Goal: Information Seeking & Learning: Learn about a topic

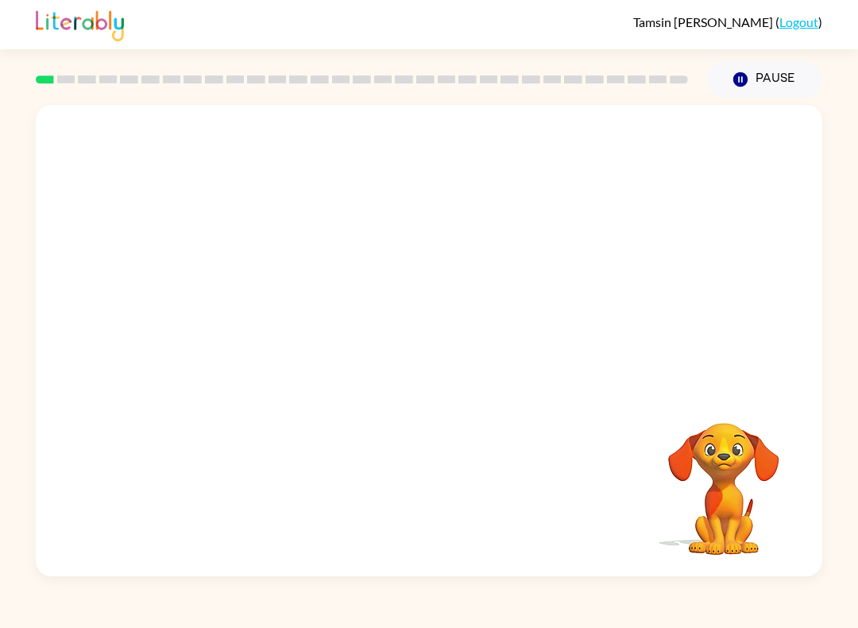
click at [248, 320] on video "Your browser must support playing .mp4 files to use Literably. Please try using…" at bounding box center [429, 247] width 787 height 284
click at [233, 342] on video "Your browser must support playing .mp4 files to use Literably. Please try using…" at bounding box center [429, 247] width 787 height 284
click at [224, 315] on video "Your browser must support playing .mp4 files to use Literably. Please try using…" at bounding box center [429, 247] width 787 height 284
click at [501, 374] on div at bounding box center [429, 340] width 787 height 471
click at [417, 359] on icon "button" at bounding box center [430, 348] width 28 height 28
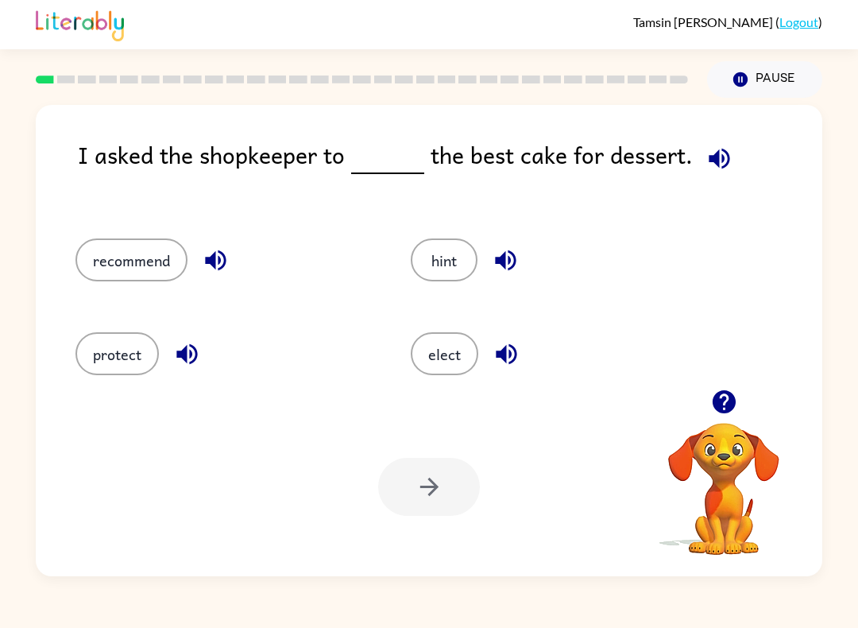
click at [171, 269] on button "recommend" at bounding box center [131, 259] width 112 height 43
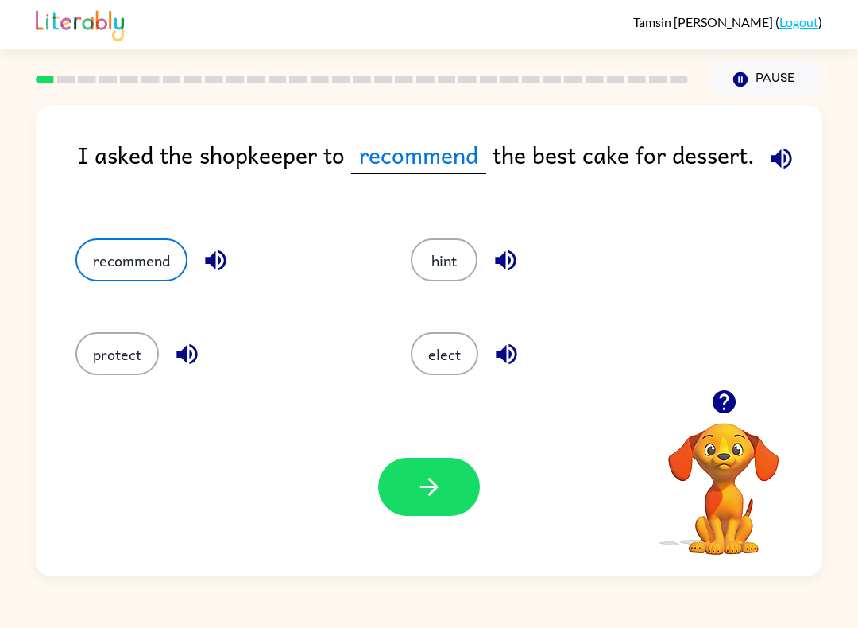
click at [433, 467] on button "button" at bounding box center [429, 487] width 102 height 58
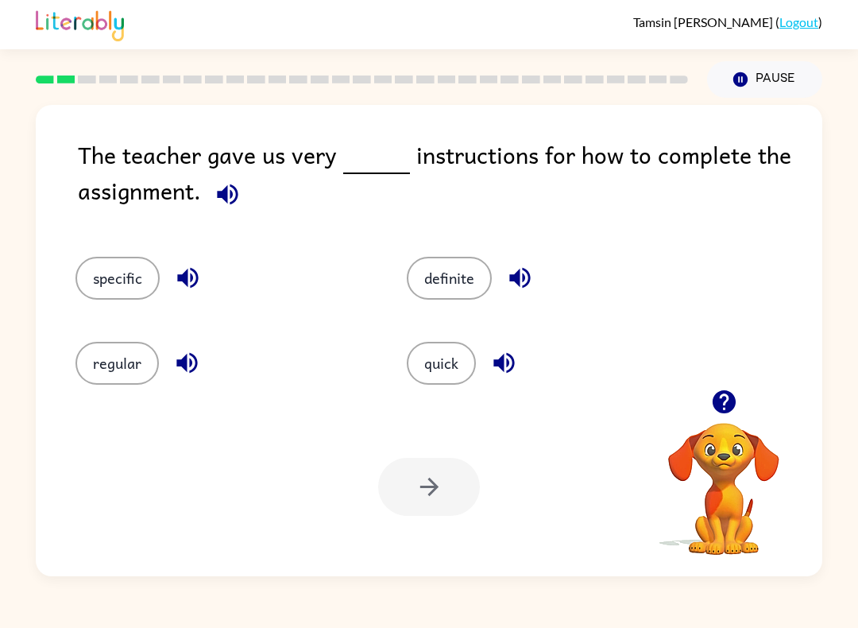
click at [470, 360] on button "quick" at bounding box center [441, 363] width 69 height 43
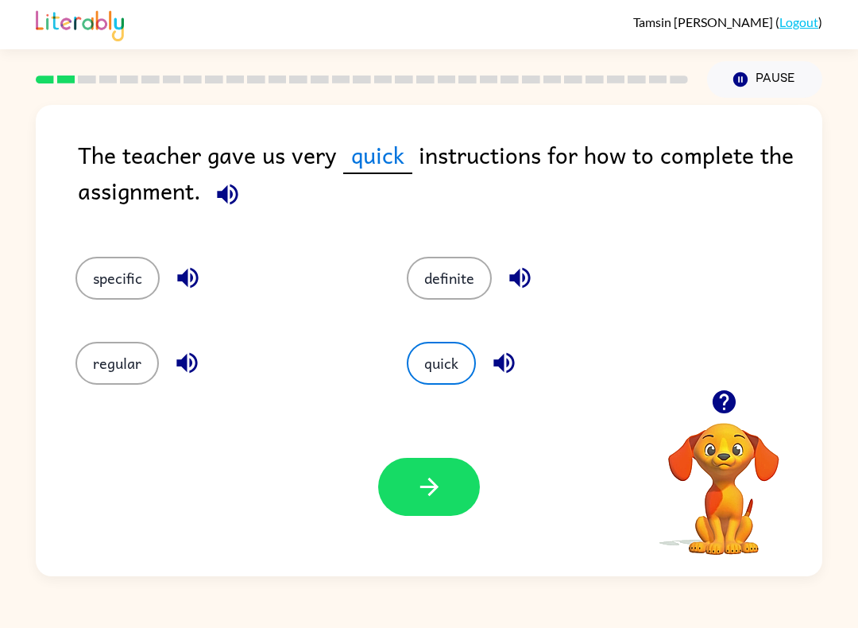
click at [440, 510] on button "button" at bounding box center [429, 487] width 102 height 58
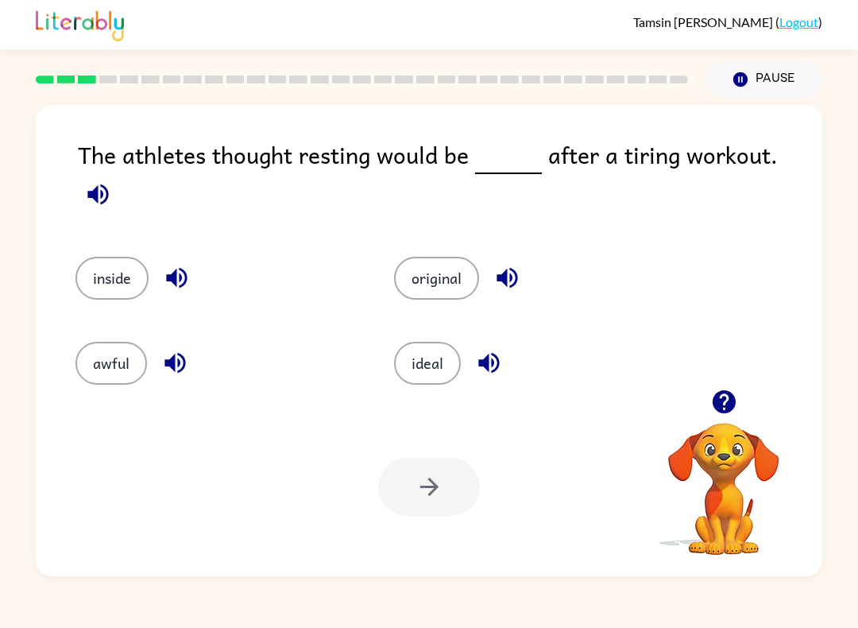
click at [120, 342] on button "awful" at bounding box center [111, 363] width 72 height 43
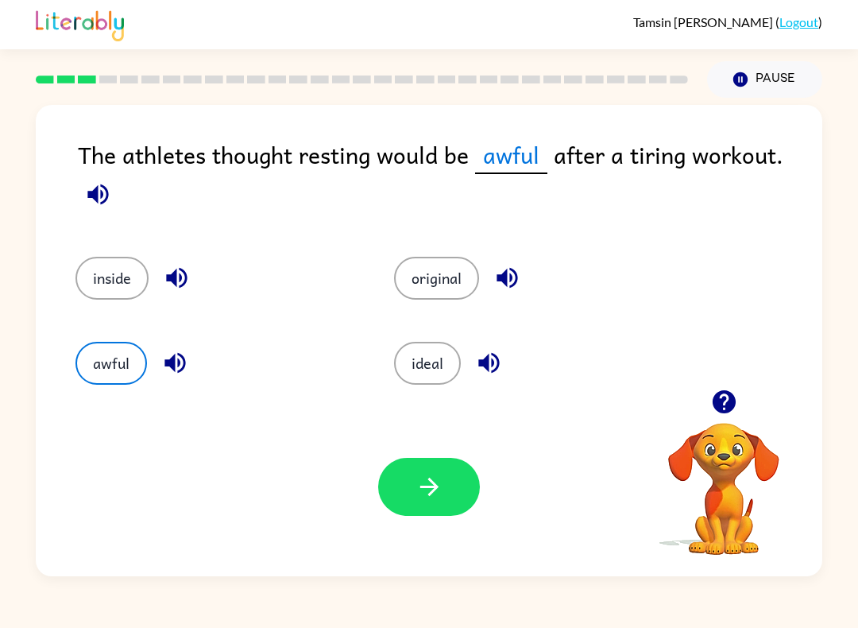
click at [430, 485] on icon "button" at bounding box center [430, 487] width 28 height 28
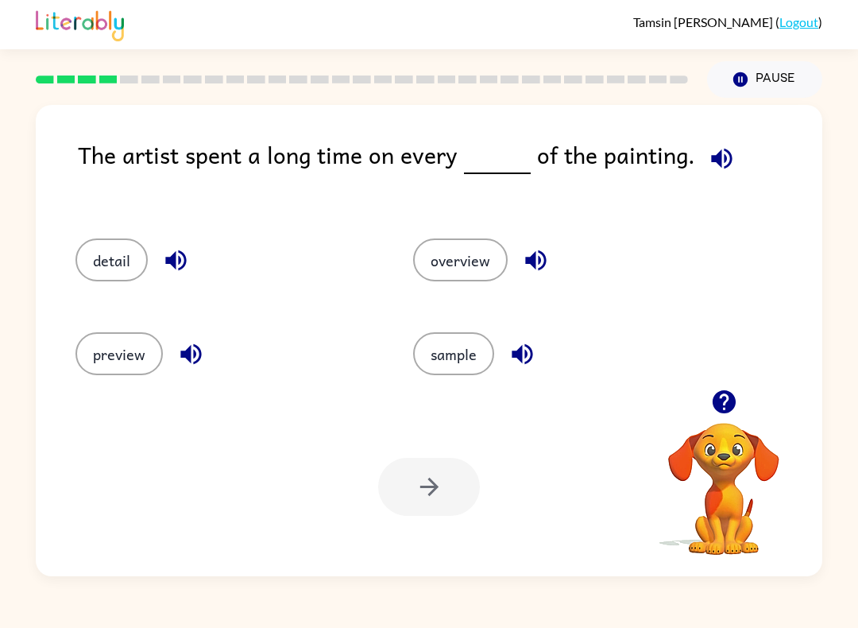
click at [108, 262] on button "detail" at bounding box center [111, 259] width 72 height 43
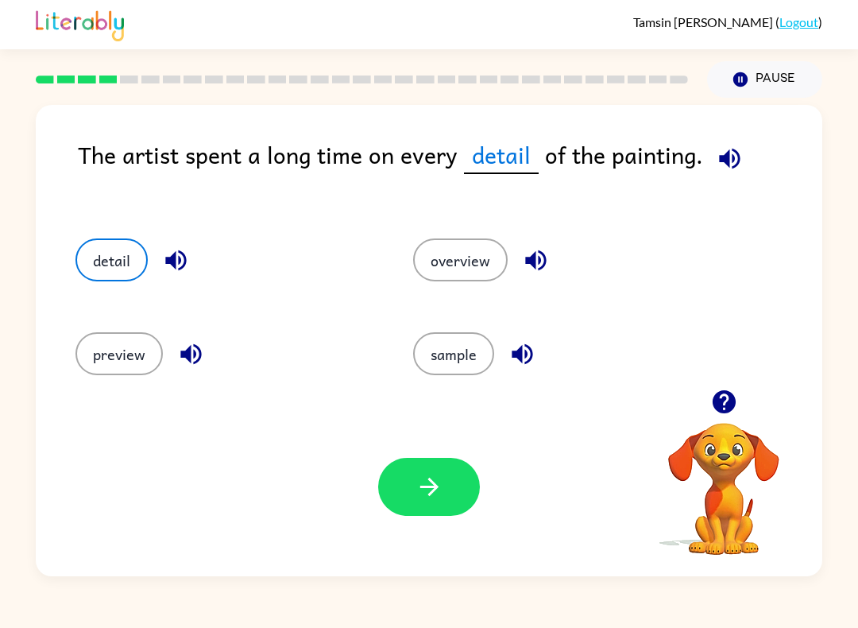
click at [439, 512] on button "button" at bounding box center [429, 487] width 102 height 58
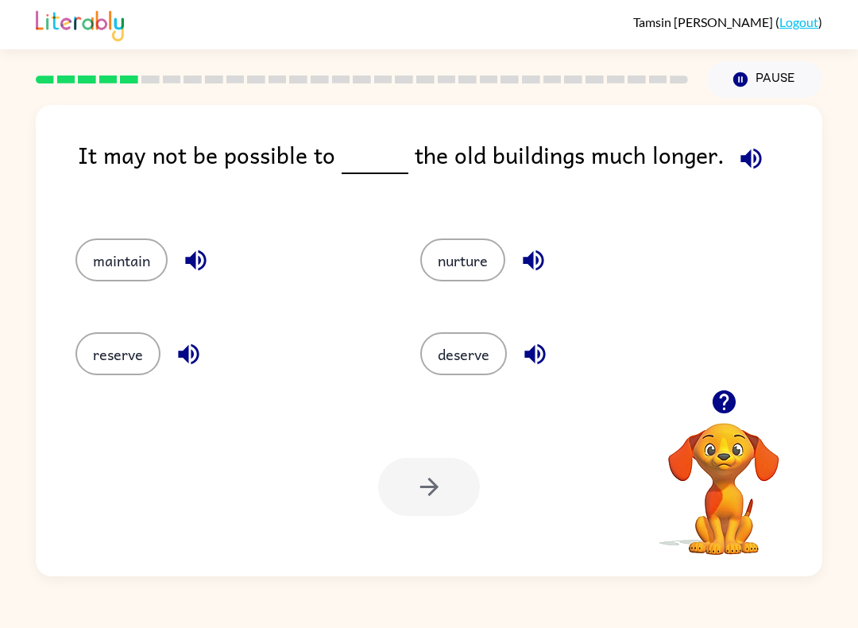
click at [133, 346] on button "reserve" at bounding box center [117, 353] width 85 height 43
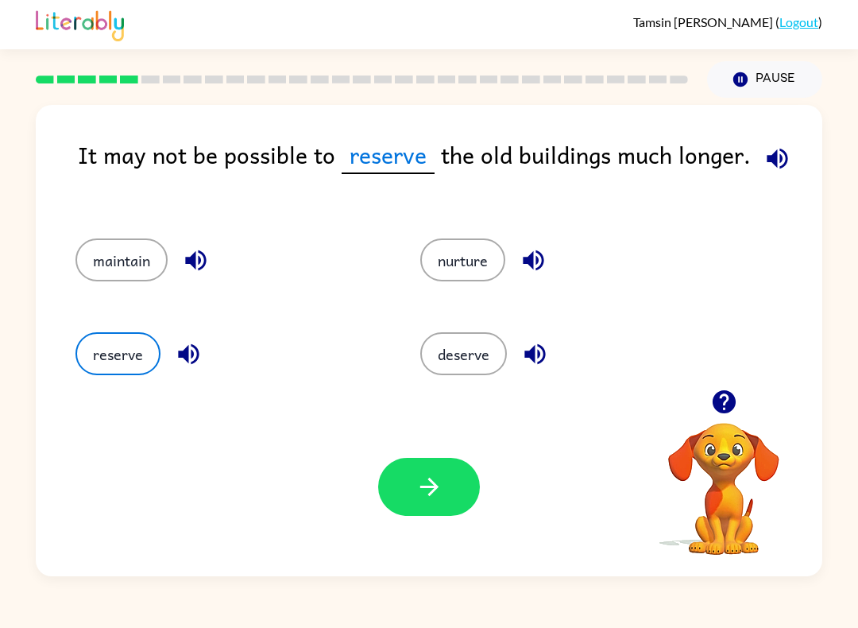
click at [471, 529] on div "Your browser must support playing .mp4 files to use Literably. Please try using…" at bounding box center [429, 486] width 787 height 179
click at [440, 508] on button "button" at bounding box center [429, 487] width 102 height 58
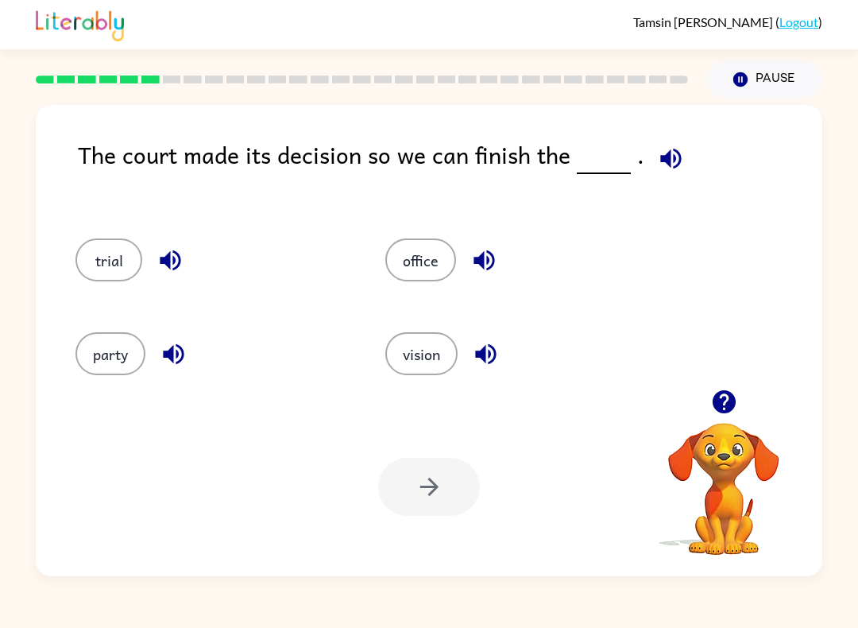
click at [114, 261] on button "trial" at bounding box center [108, 259] width 67 height 43
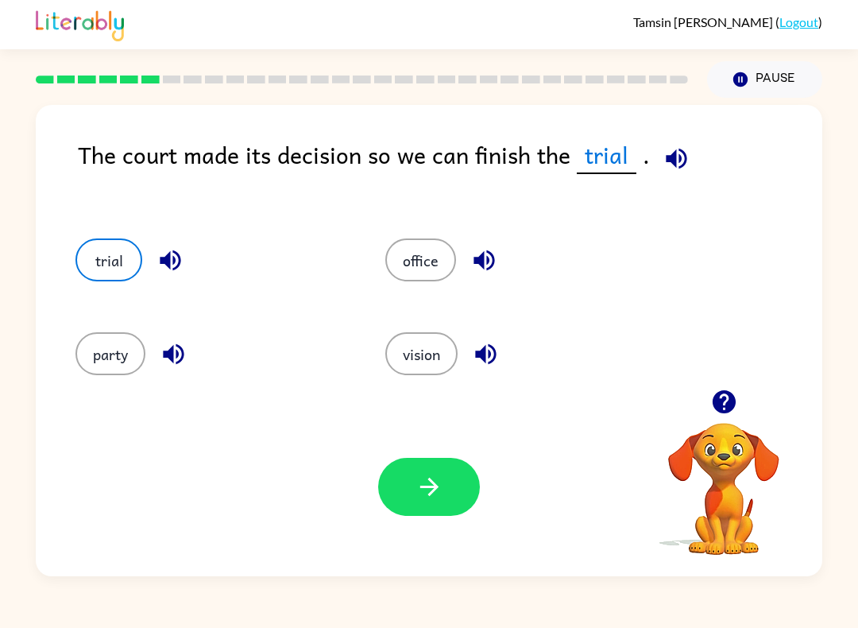
click at [467, 498] on button "button" at bounding box center [429, 487] width 102 height 58
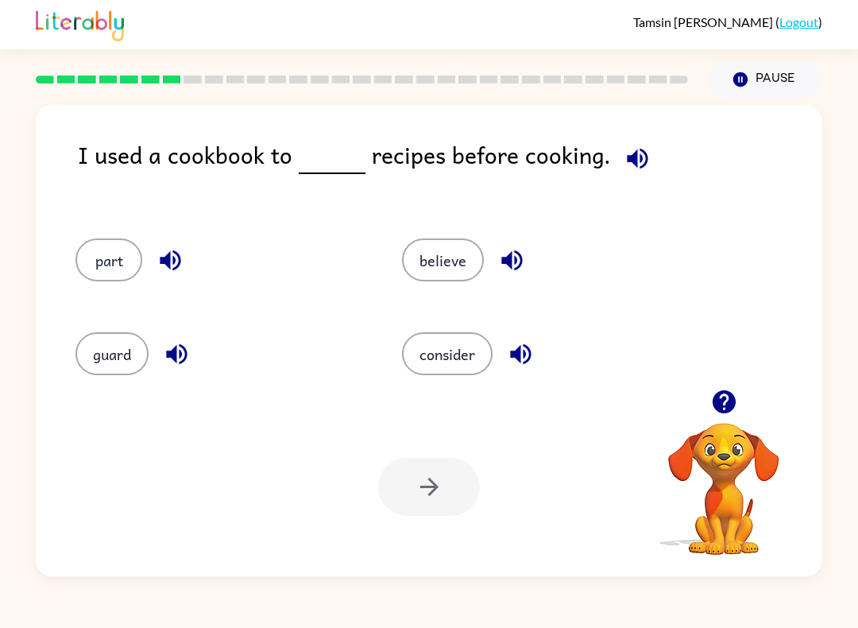
click at [478, 375] on button "consider" at bounding box center [447, 353] width 91 height 43
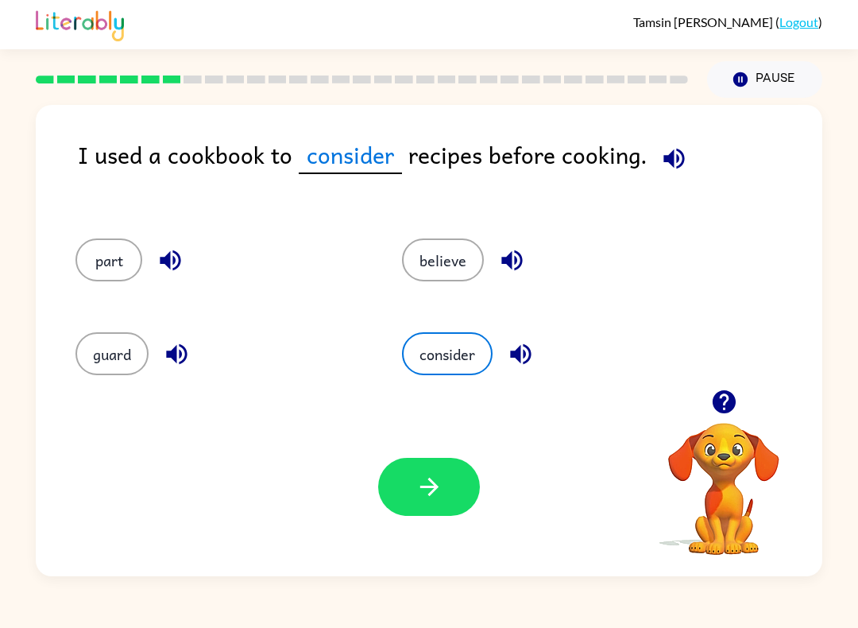
click at [417, 494] on icon "button" at bounding box center [430, 487] width 28 height 28
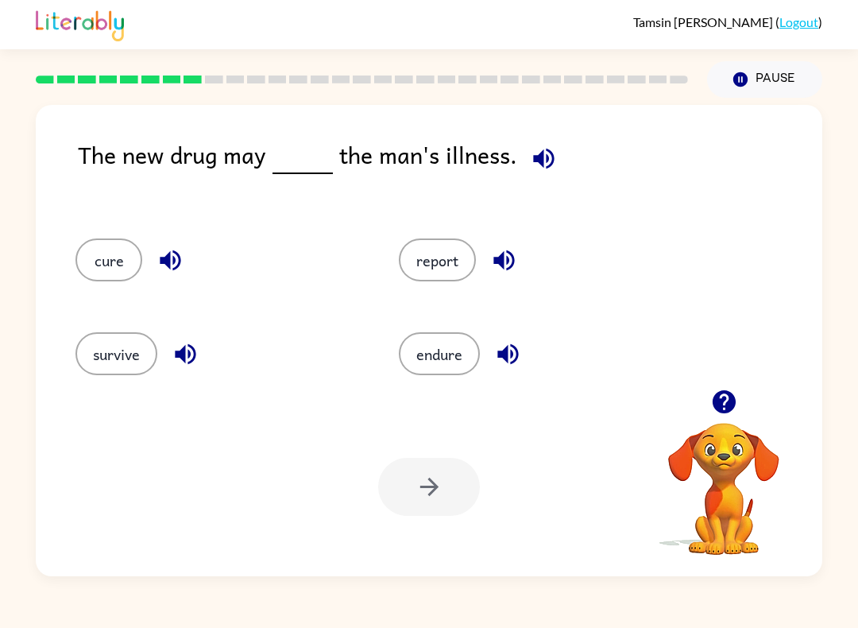
click at [112, 257] on button "cure" at bounding box center [108, 259] width 67 height 43
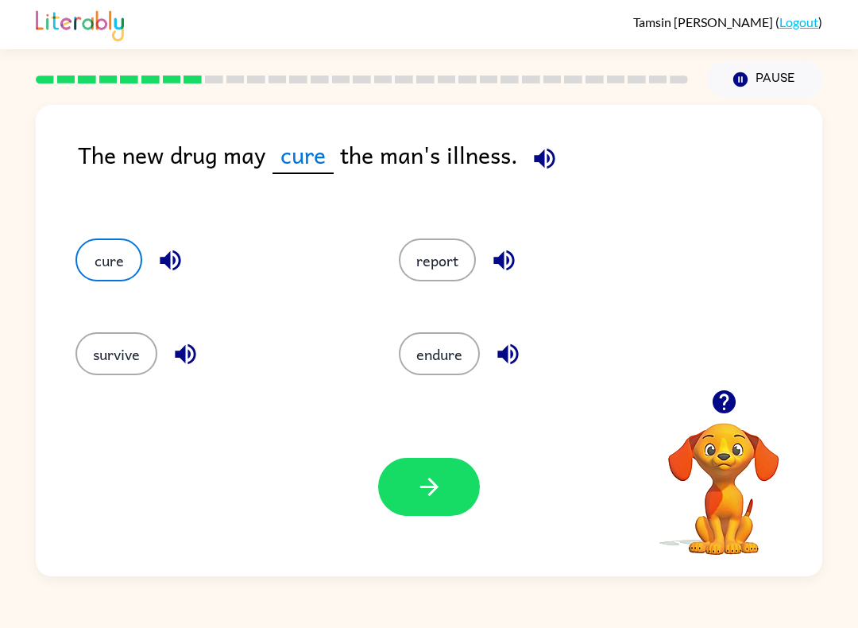
click at [445, 505] on button "button" at bounding box center [429, 487] width 102 height 58
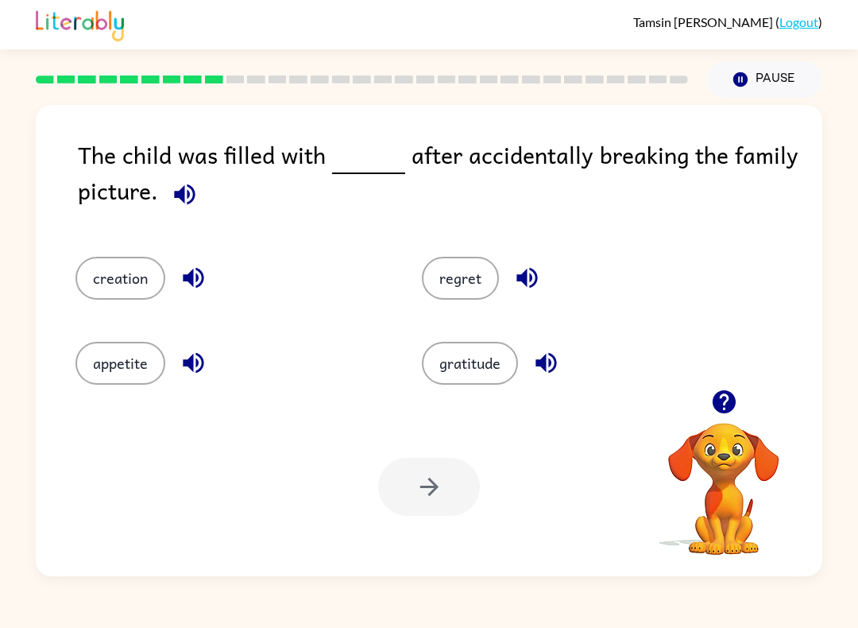
click at [488, 286] on button "regret" at bounding box center [460, 278] width 77 height 43
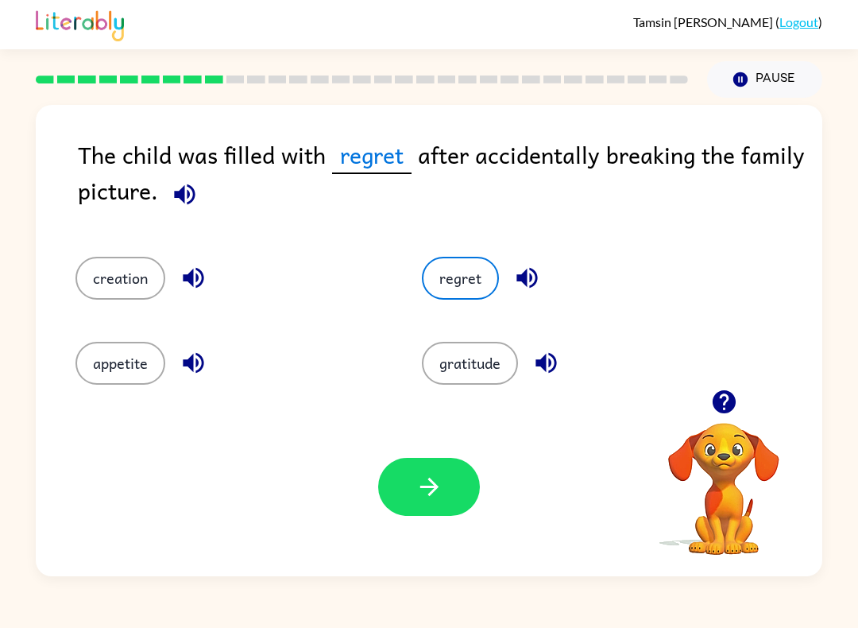
click at [435, 502] on button "button" at bounding box center [429, 487] width 102 height 58
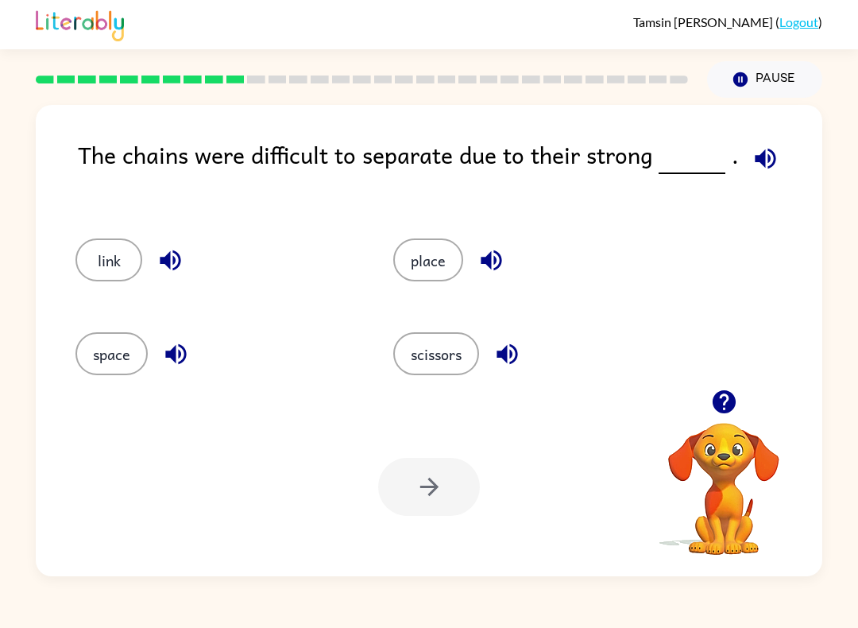
click at [439, 262] on button "place" at bounding box center [428, 259] width 70 height 43
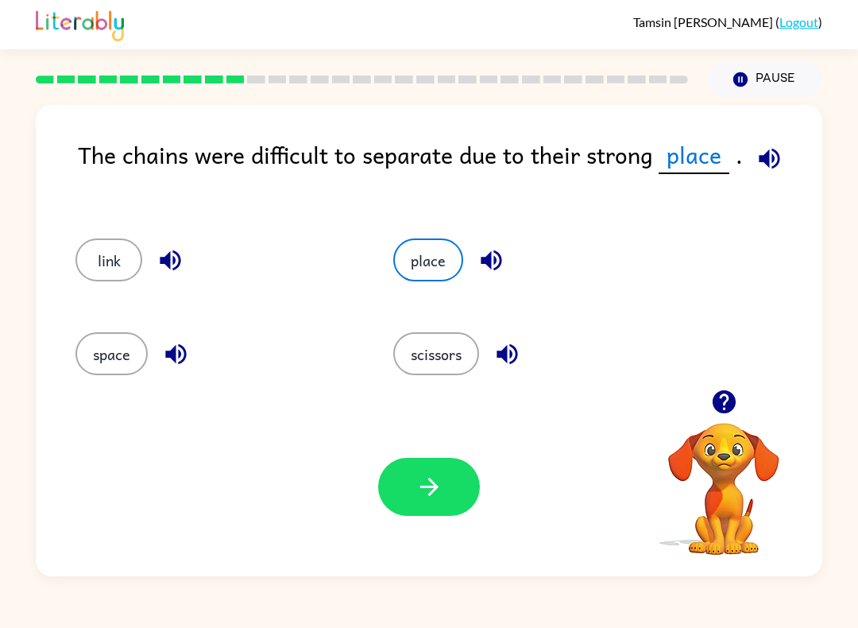
click at [467, 491] on button "button" at bounding box center [429, 487] width 102 height 58
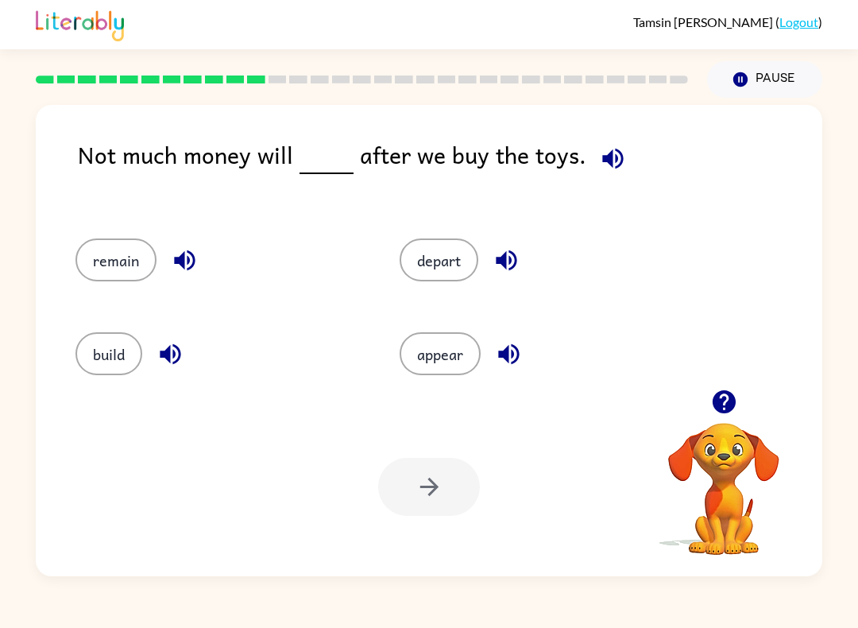
click at [122, 269] on button "remain" at bounding box center [115, 259] width 81 height 43
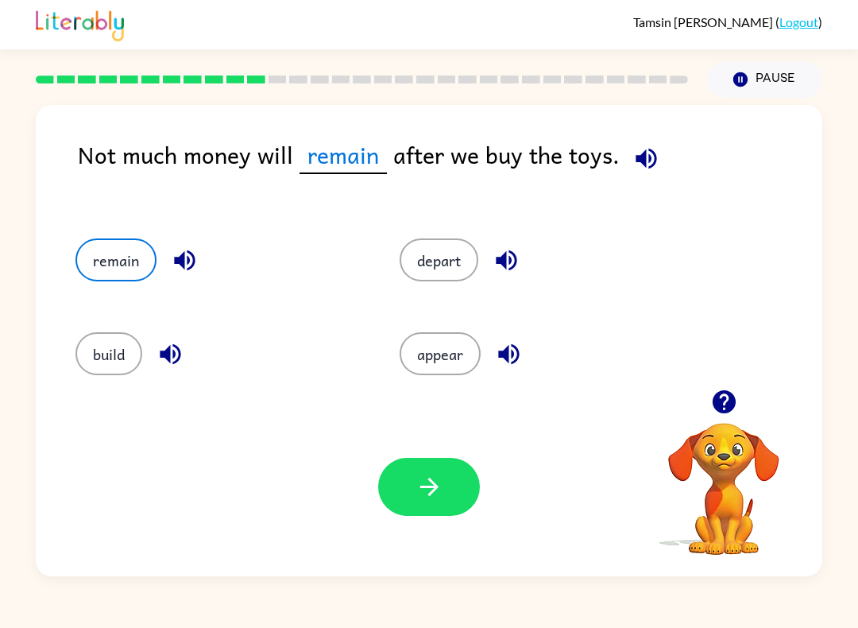
click at [470, 533] on div "Your browser must support playing .mp4 files to use Literably. Please try using…" at bounding box center [429, 486] width 787 height 179
click at [443, 486] on icon "button" at bounding box center [430, 487] width 28 height 28
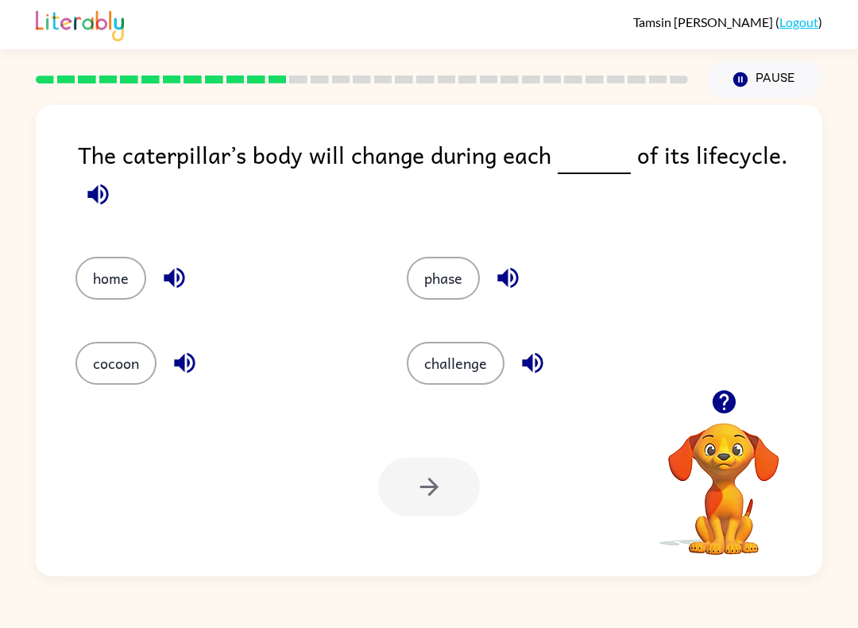
click at [107, 362] on button "cocoon" at bounding box center [115, 363] width 81 height 43
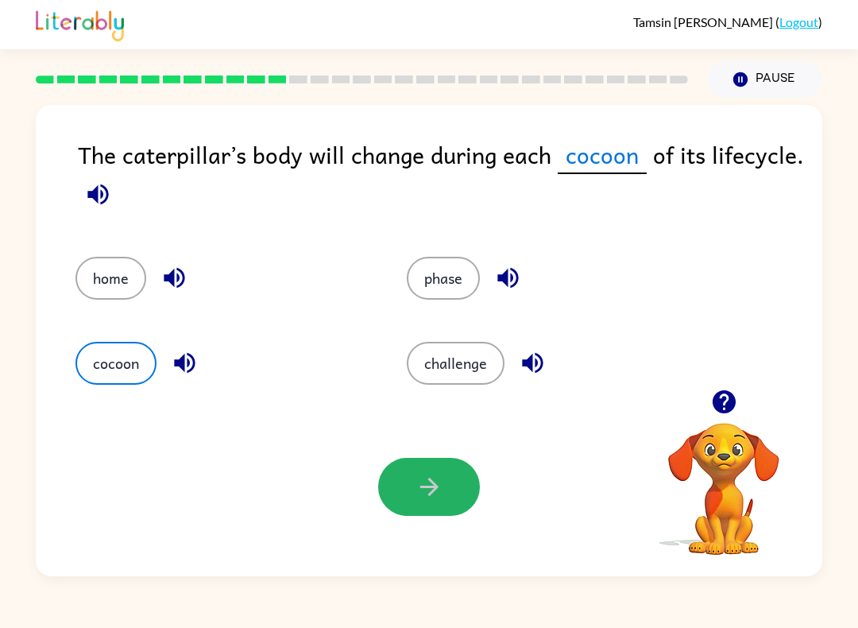
click at [426, 487] on icon "button" at bounding box center [429, 487] width 18 height 18
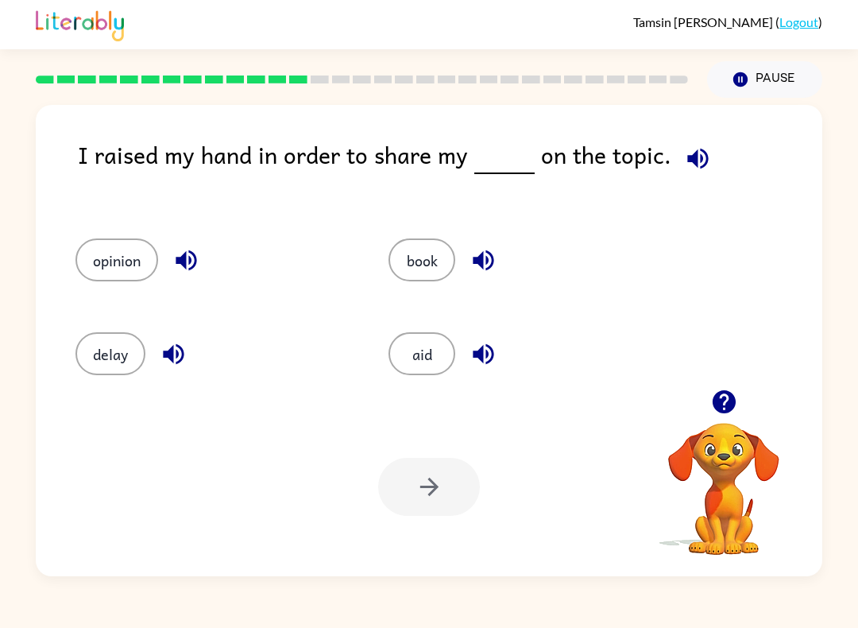
click at [404, 250] on button "book" at bounding box center [422, 259] width 67 height 43
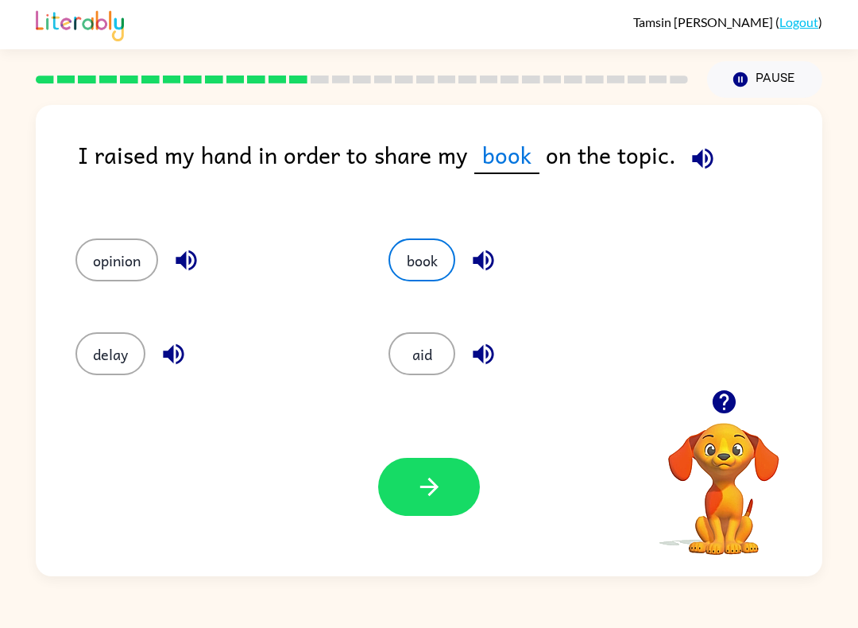
click at [394, 512] on button "button" at bounding box center [429, 487] width 102 height 58
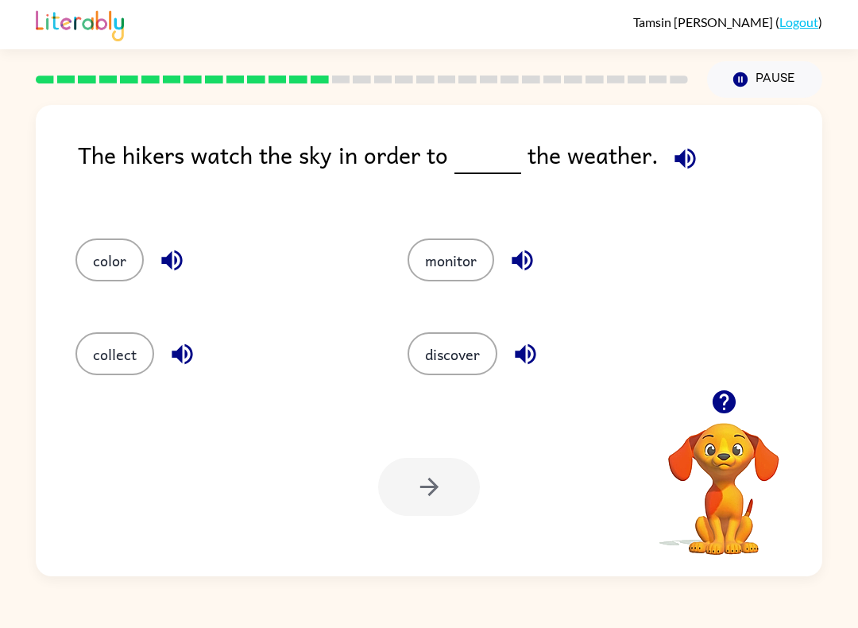
click at [425, 254] on button "monitor" at bounding box center [451, 259] width 87 height 43
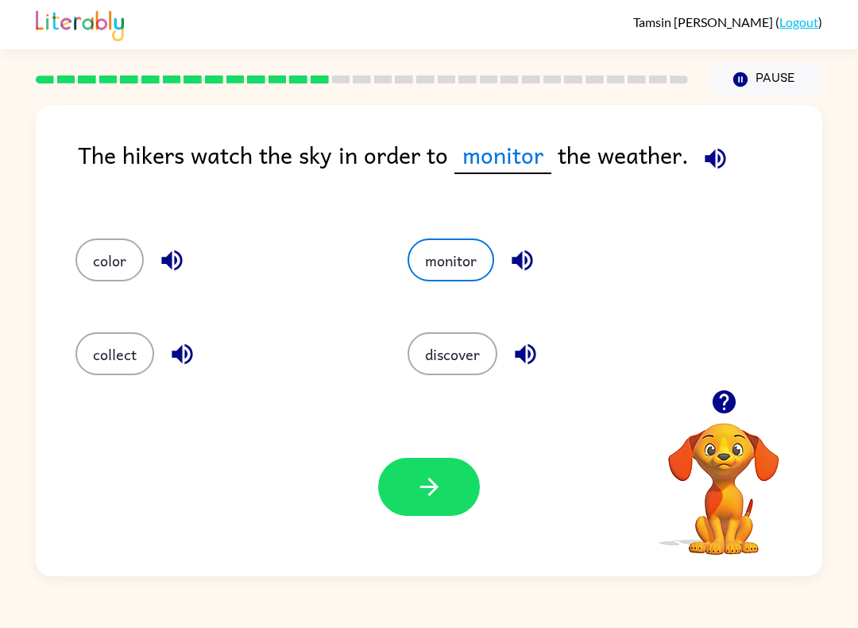
click at [390, 511] on button "button" at bounding box center [429, 487] width 102 height 58
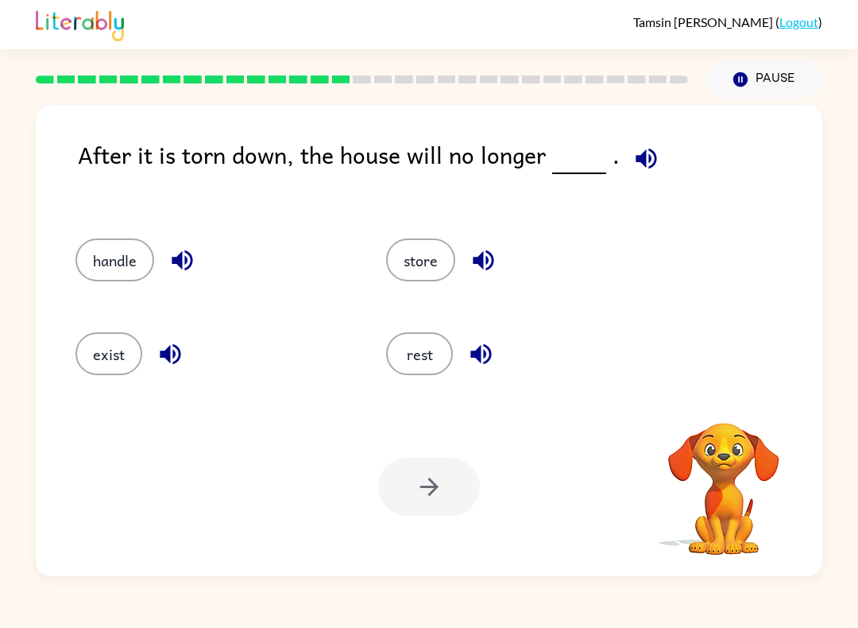
click at [454, 515] on div at bounding box center [429, 487] width 102 height 58
click at [453, 484] on div at bounding box center [429, 487] width 102 height 58
click at [101, 369] on button "exist" at bounding box center [108, 353] width 67 height 43
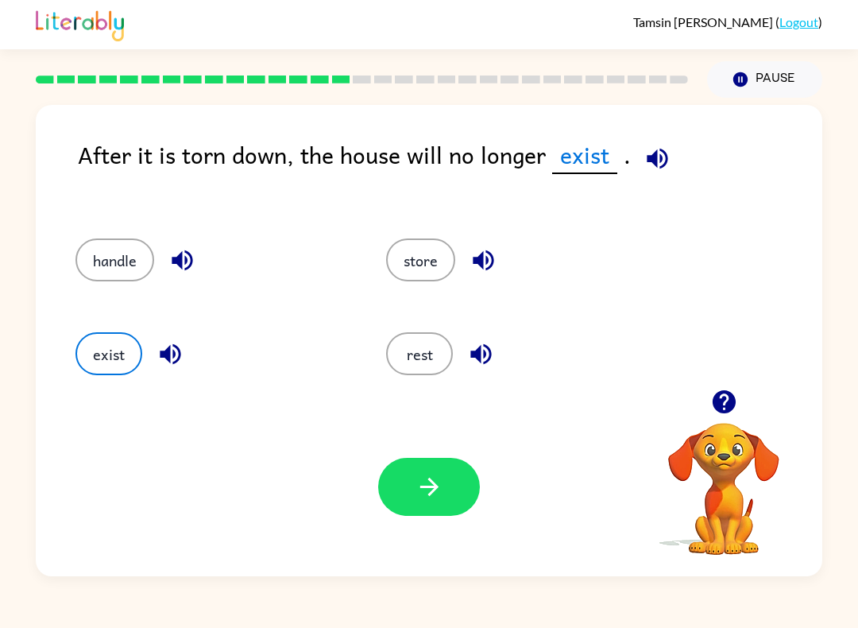
click at [454, 454] on div "Your browser must support playing .mp4 files to use Literably. Please try using…" at bounding box center [429, 486] width 787 height 179
click at [421, 501] on icon "button" at bounding box center [430, 487] width 28 height 28
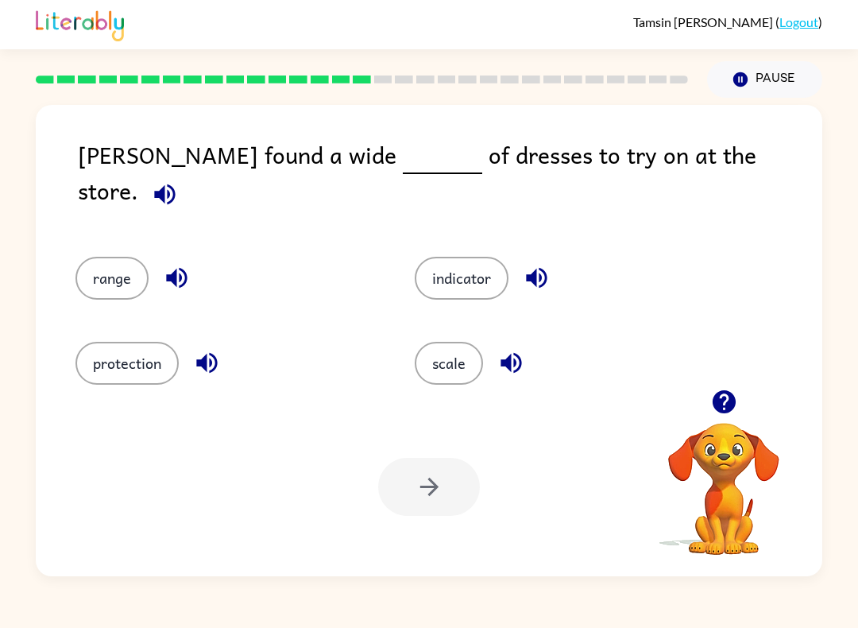
click at [475, 345] on button "scale" at bounding box center [449, 363] width 68 height 43
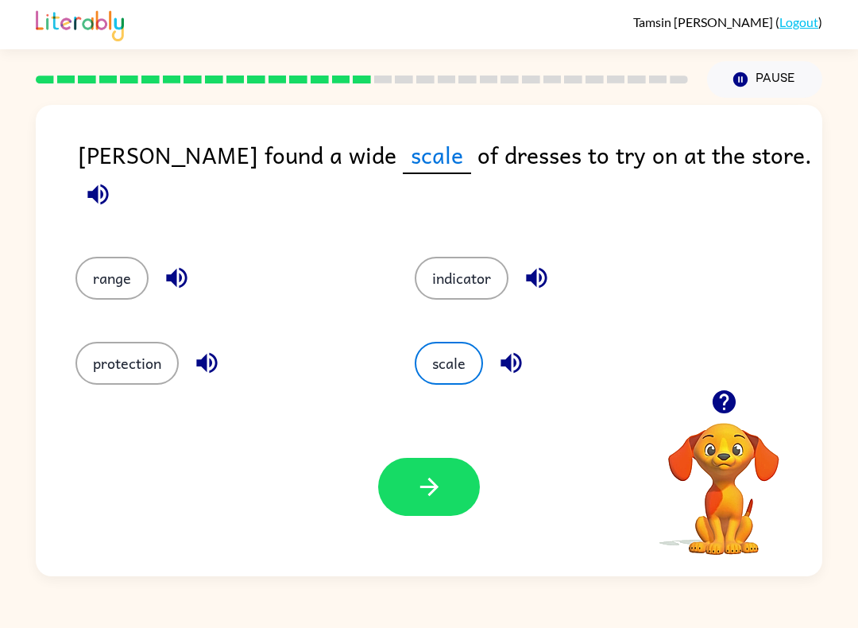
click at [423, 480] on icon "button" at bounding box center [430, 487] width 28 height 28
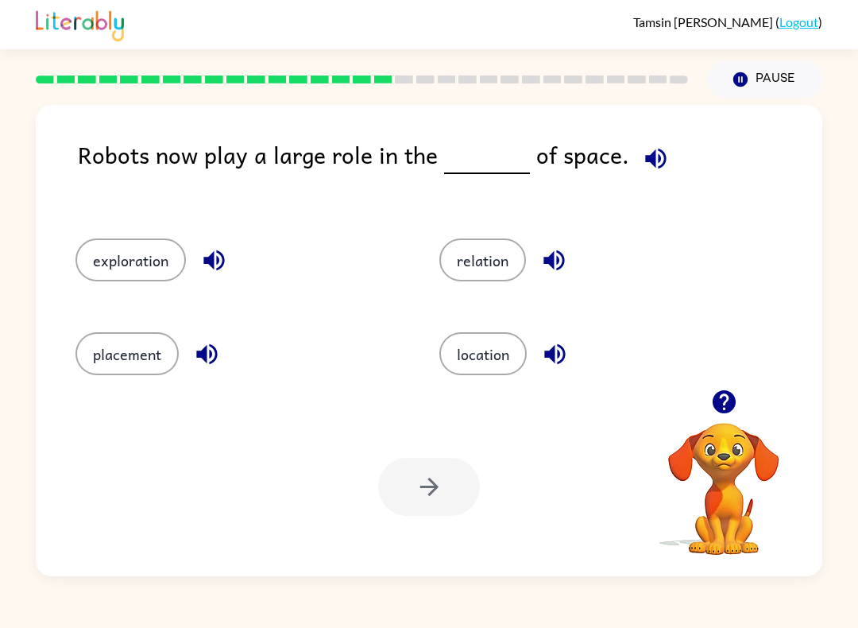
click at [462, 231] on div "relation" at bounding box center [591, 255] width 364 height 94
click at [491, 257] on button "relation" at bounding box center [482, 259] width 87 height 43
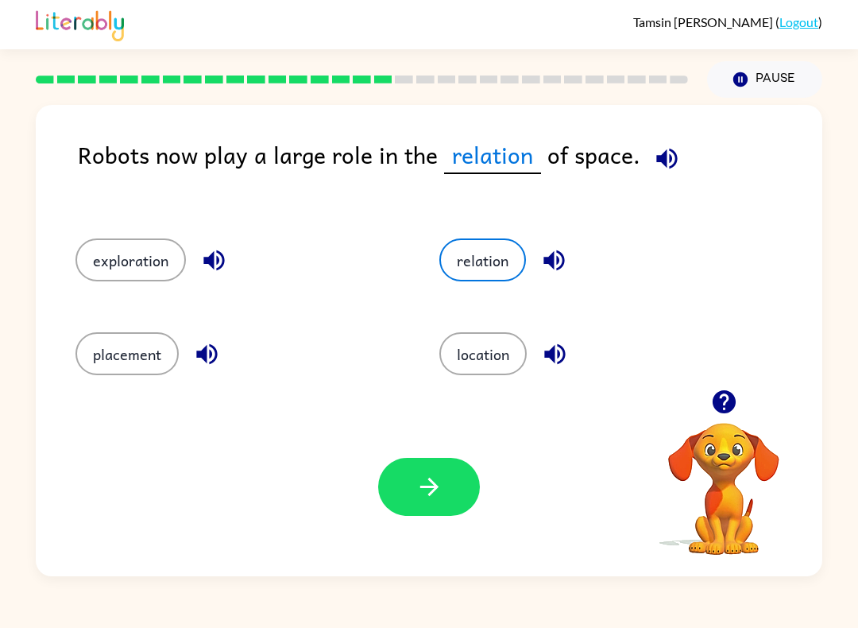
click at [423, 489] on icon "button" at bounding box center [430, 487] width 28 height 28
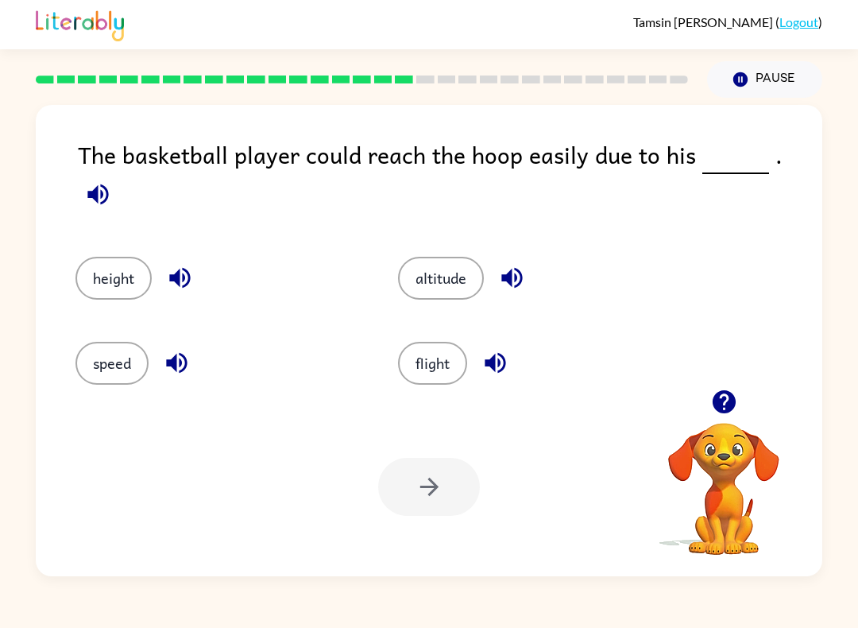
click at [123, 274] on button "height" at bounding box center [113, 278] width 76 height 43
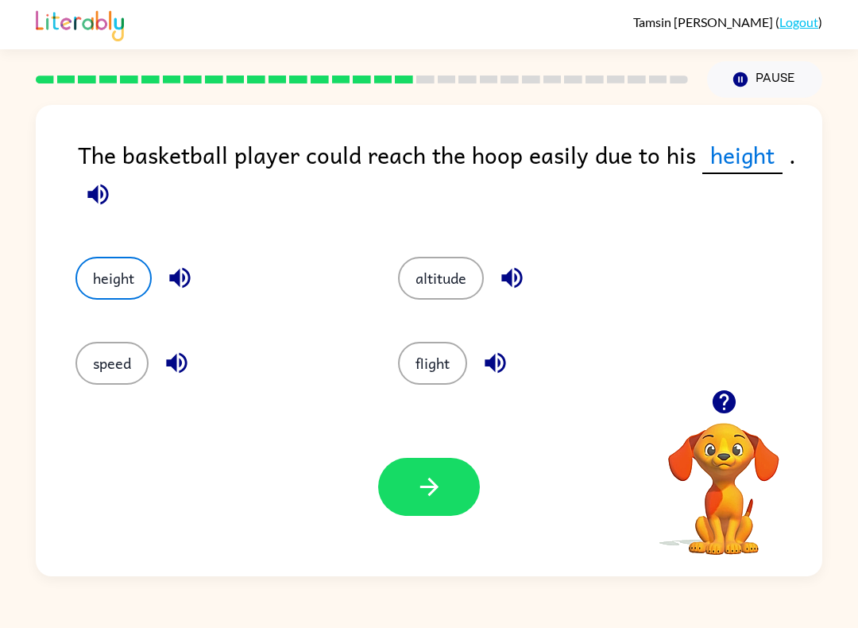
click at [428, 491] on icon "button" at bounding box center [430, 487] width 28 height 28
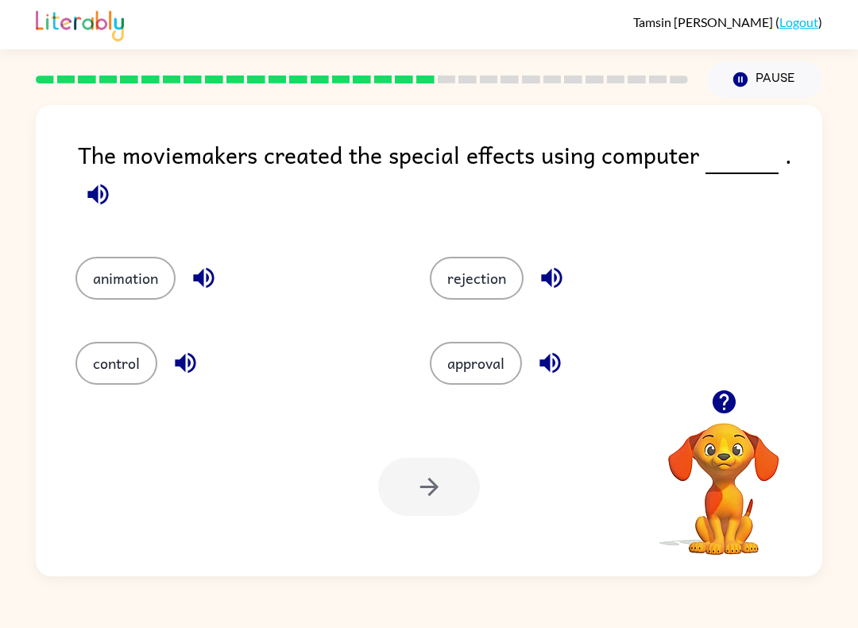
click at [136, 359] on button "control" at bounding box center [116, 363] width 82 height 43
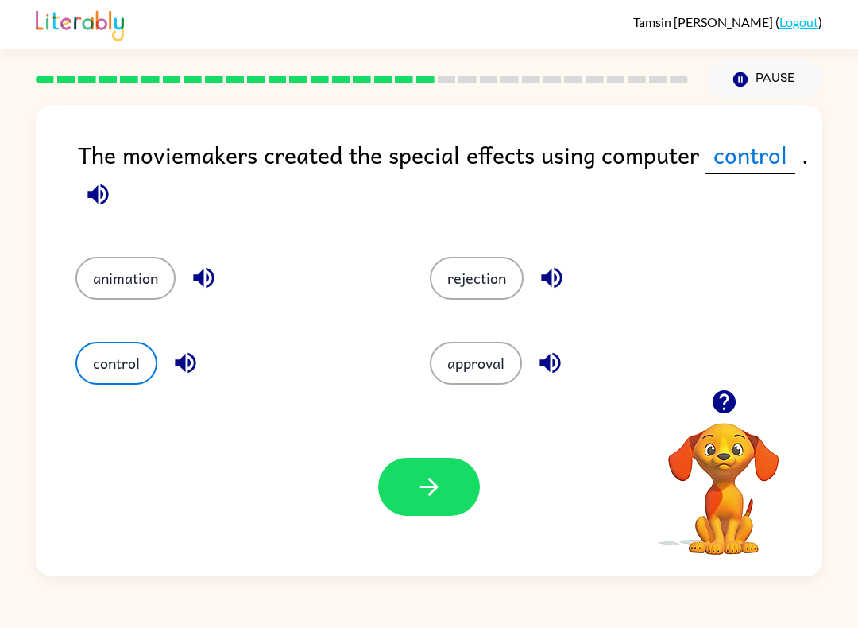
click at [456, 503] on button "button" at bounding box center [429, 487] width 102 height 58
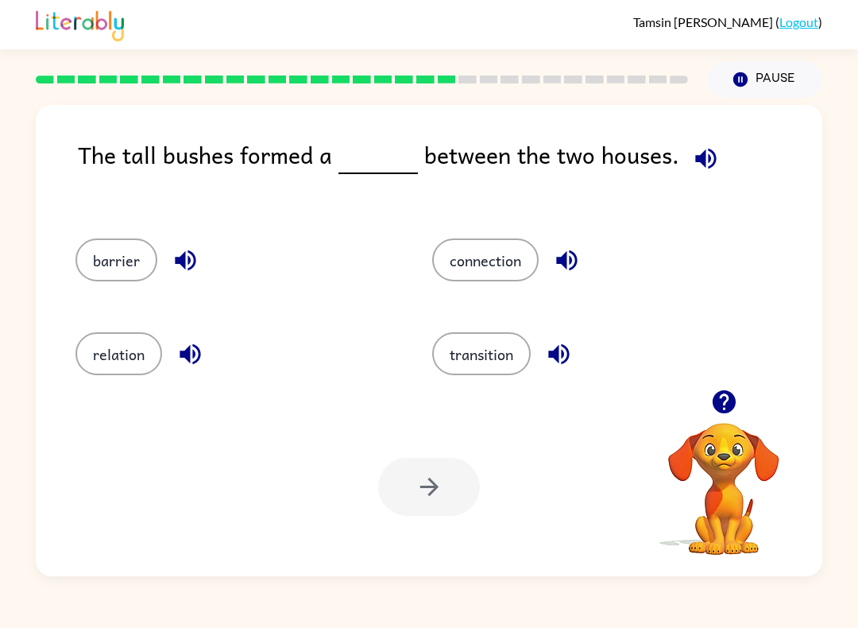
click at [118, 269] on button "barrier" at bounding box center [116, 259] width 82 height 43
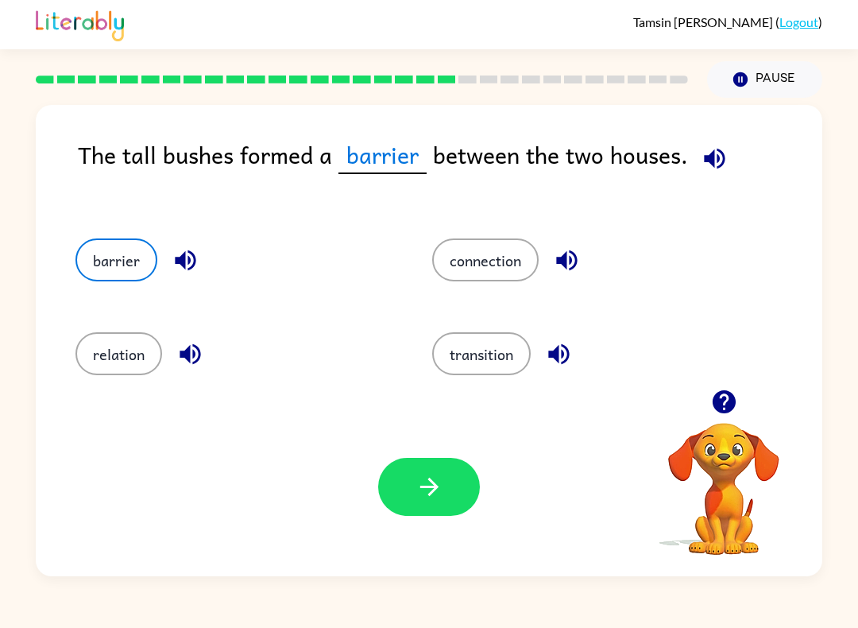
click at [430, 501] on icon "button" at bounding box center [430, 487] width 28 height 28
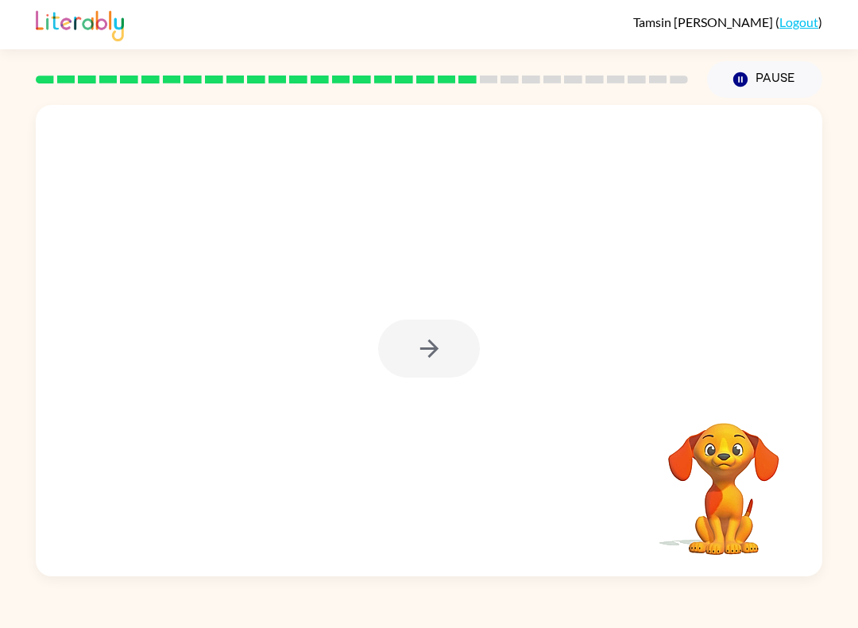
click at [454, 392] on div at bounding box center [429, 340] width 787 height 471
click at [389, 361] on div at bounding box center [429, 348] width 102 height 58
click at [458, 380] on div at bounding box center [429, 340] width 787 height 471
click at [445, 354] on button "button" at bounding box center [429, 348] width 102 height 58
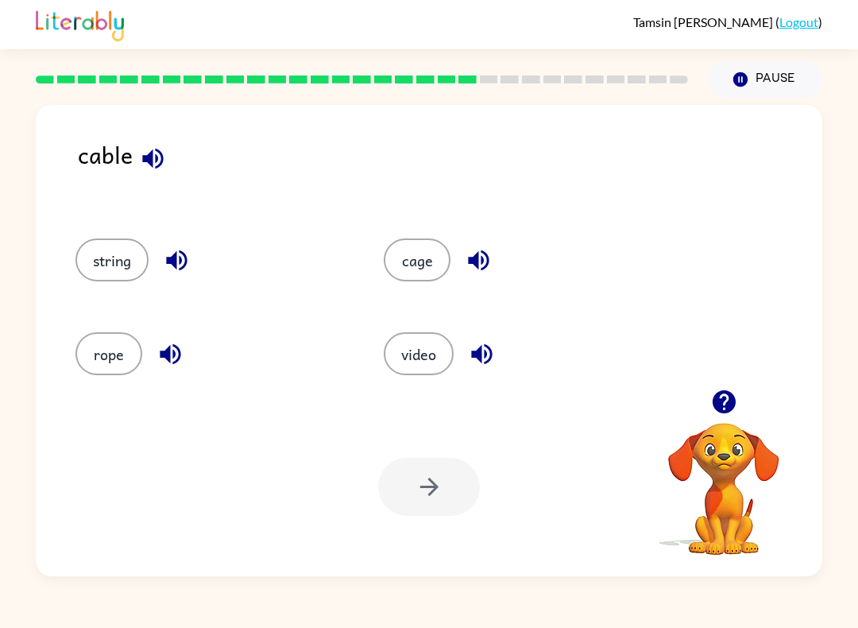
click at [427, 281] on button "cage" at bounding box center [417, 259] width 67 height 43
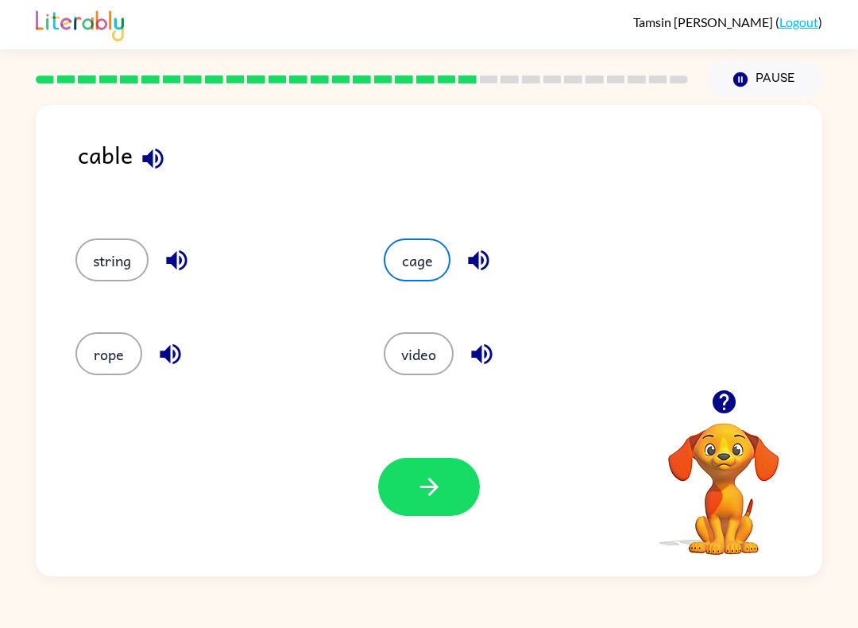
click at [119, 367] on button "rope" at bounding box center [108, 353] width 67 height 43
click at [435, 501] on icon "button" at bounding box center [430, 487] width 28 height 28
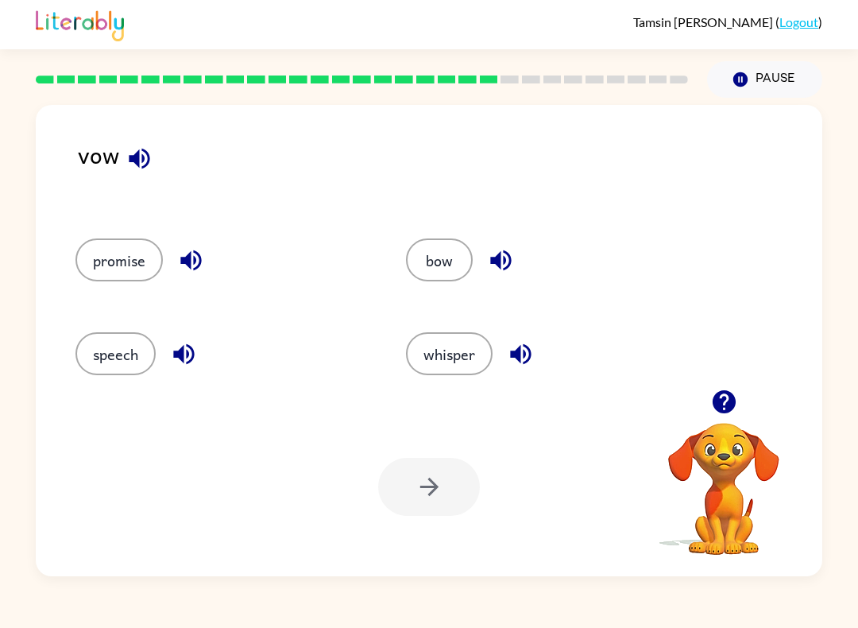
click at [137, 355] on button "speech" at bounding box center [115, 353] width 80 height 43
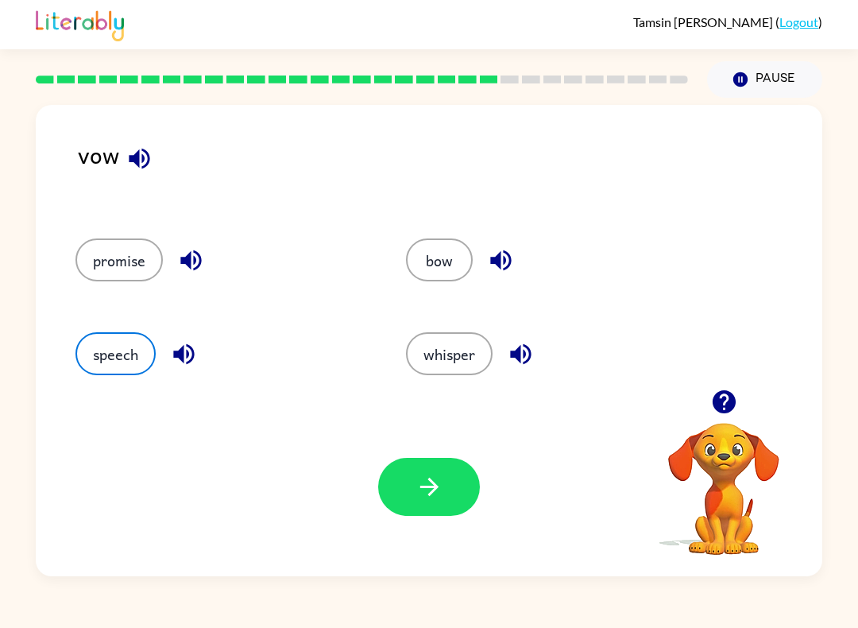
click at [471, 504] on button "button" at bounding box center [429, 487] width 102 height 58
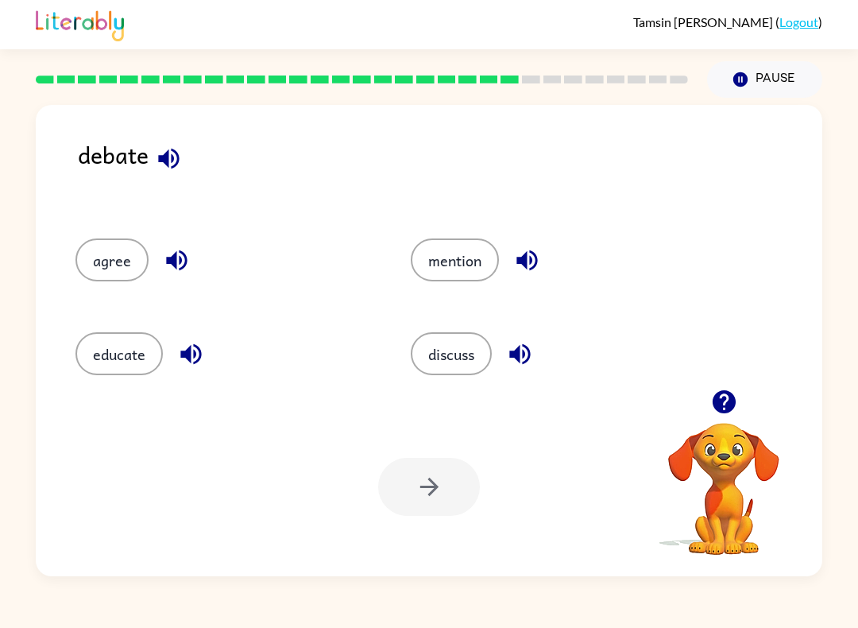
click at [443, 344] on button "discuss" at bounding box center [451, 353] width 81 height 43
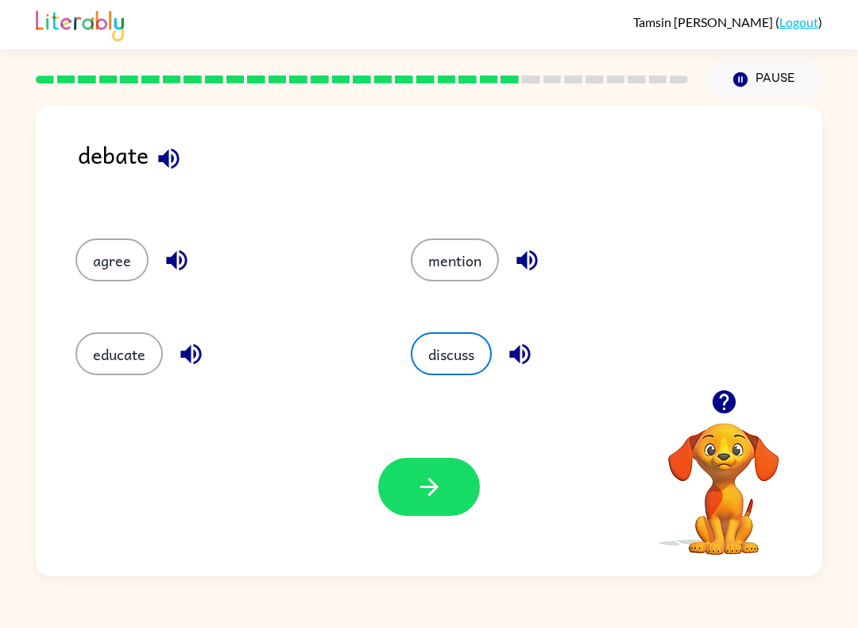
click at [420, 514] on button "button" at bounding box center [429, 487] width 102 height 58
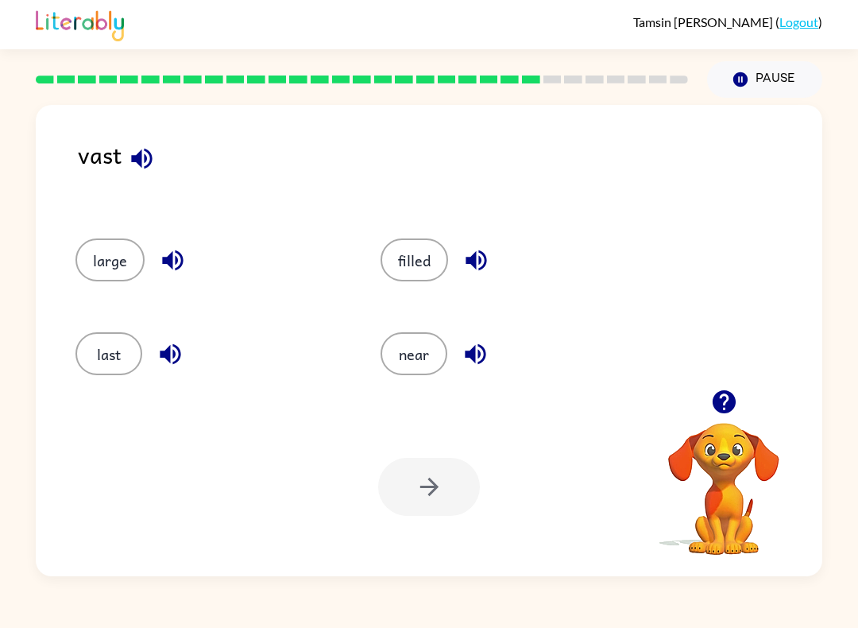
click at [132, 172] on icon "button" at bounding box center [142, 159] width 28 height 28
click at [130, 146] on icon "button" at bounding box center [142, 159] width 28 height 28
click at [431, 261] on button "filled" at bounding box center [415, 259] width 68 height 43
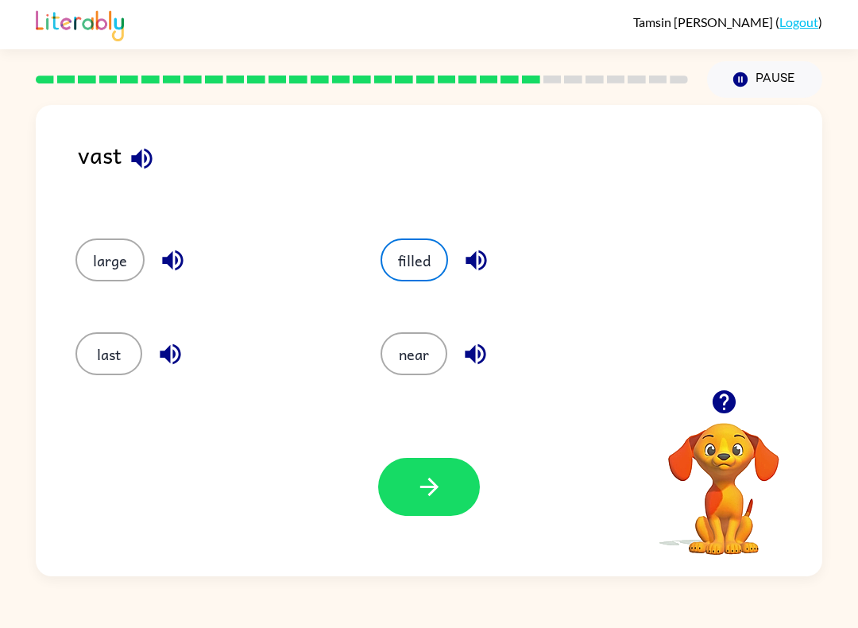
click at [420, 516] on button "button" at bounding box center [429, 487] width 102 height 58
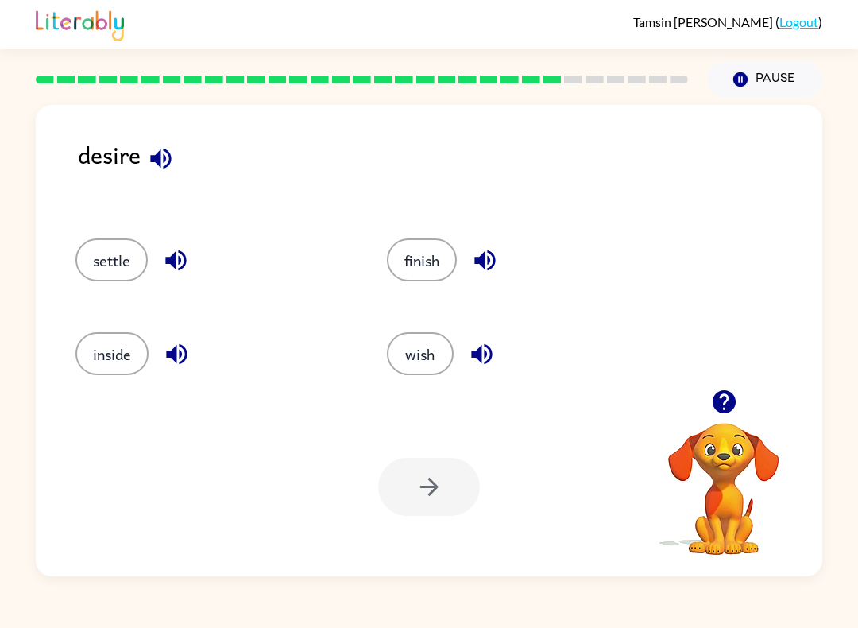
click at [426, 357] on button "wish" at bounding box center [420, 353] width 67 height 43
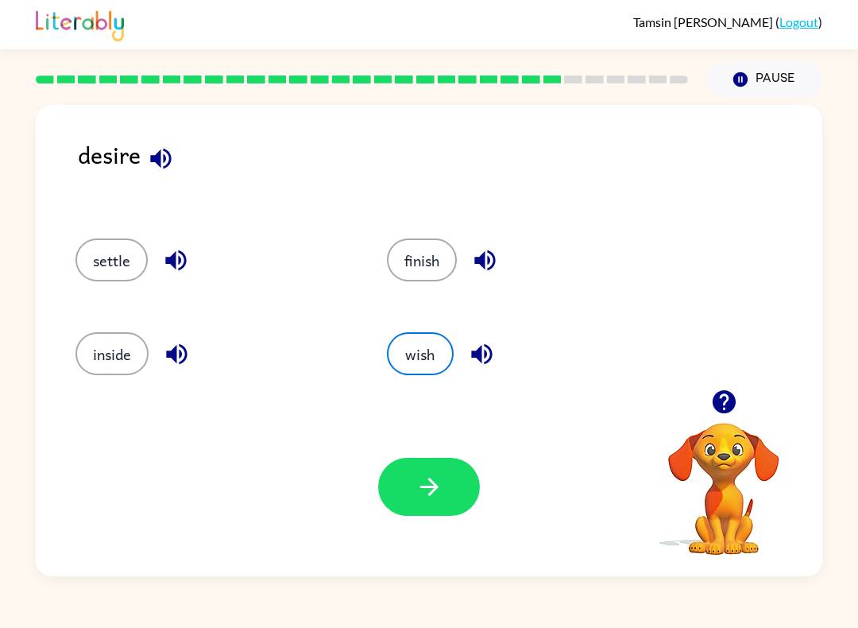
click at [489, 358] on icon "button" at bounding box center [482, 354] width 28 height 28
click at [438, 478] on icon "button" at bounding box center [430, 487] width 28 height 28
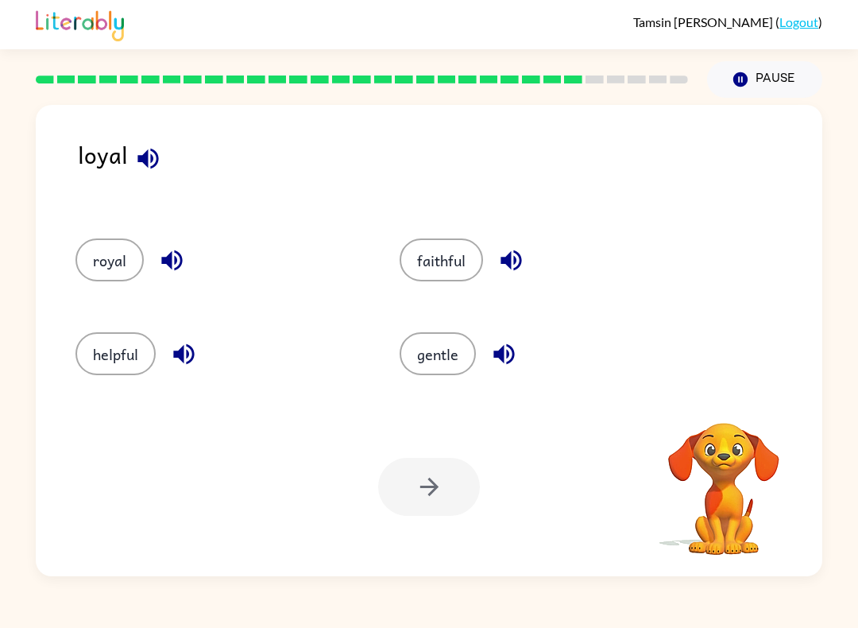
click at [160, 137] on div "loyal royal faithful helpful gentle Your browser must support playing .mp4 file…" at bounding box center [429, 340] width 787 height 471
click at [161, 156] on button "button" at bounding box center [148, 158] width 41 height 41
click at [444, 358] on button "gentle" at bounding box center [438, 353] width 76 height 43
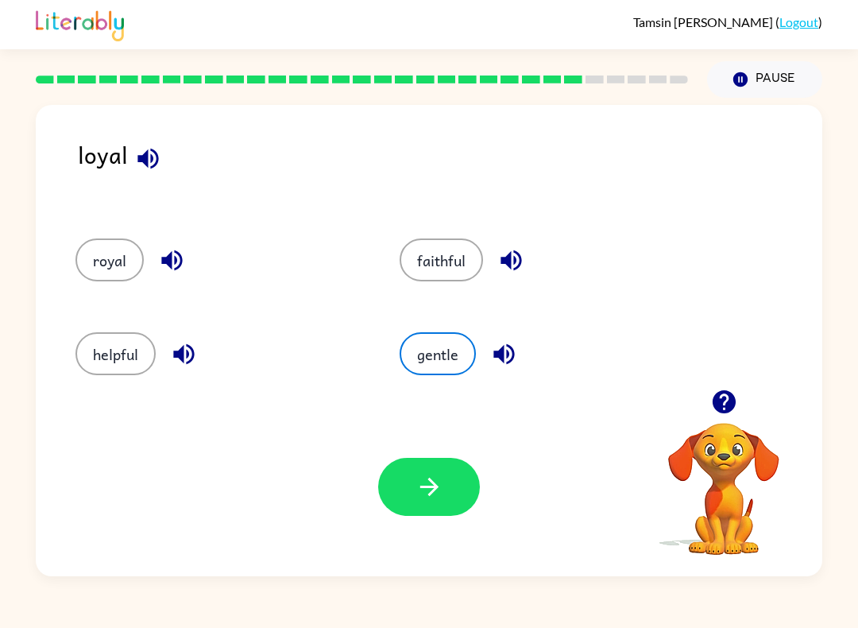
click at [431, 454] on div "Your browser must support playing .mp4 files to use Literably. Please try using…" at bounding box center [429, 486] width 787 height 179
click at [440, 489] on icon "button" at bounding box center [430, 487] width 28 height 28
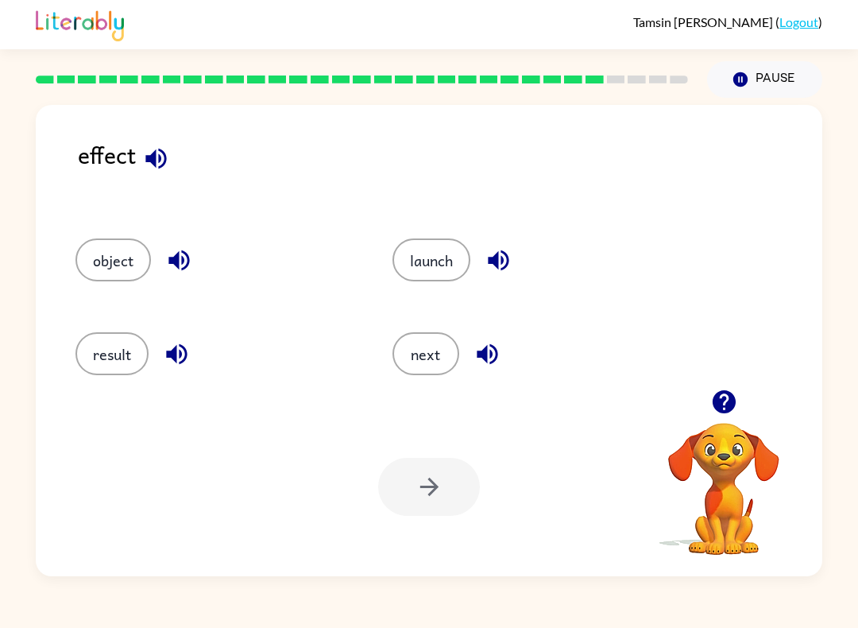
click at [193, 276] on button "button" at bounding box center [179, 260] width 41 height 41
click at [173, 262] on icon "button" at bounding box center [178, 260] width 21 height 21
click at [178, 265] on icon "button" at bounding box center [178, 260] width 21 height 21
click at [166, 262] on icon "button" at bounding box center [179, 260] width 28 height 28
click at [179, 358] on icon "button" at bounding box center [177, 354] width 28 height 28
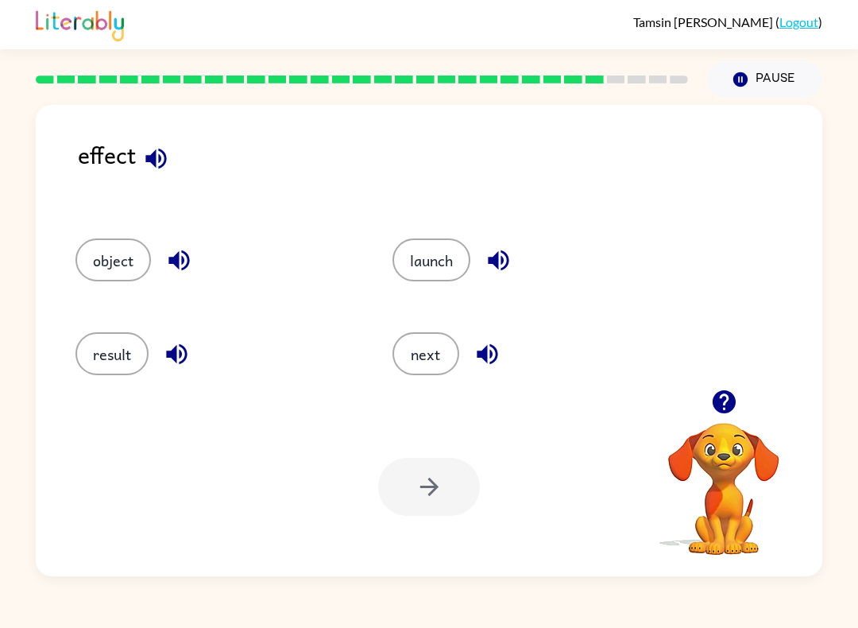
click at [499, 270] on icon "button" at bounding box center [499, 260] width 28 height 28
click at [481, 366] on icon "button" at bounding box center [488, 354] width 28 height 28
click at [159, 168] on icon "button" at bounding box center [155, 158] width 21 height 21
click at [418, 363] on button "next" at bounding box center [425, 353] width 67 height 43
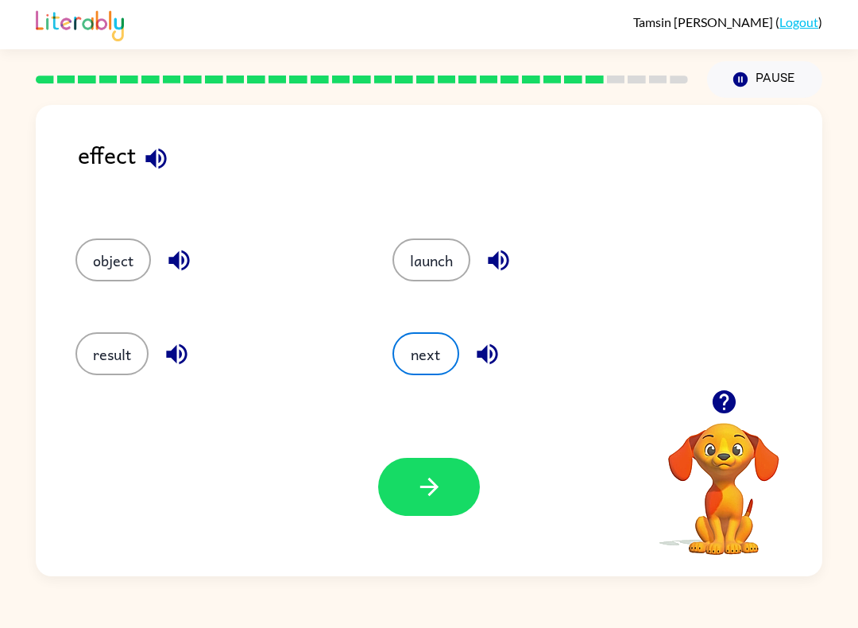
click at [432, 514] on button "button" at bounding box center [429, 487] width 102 height 58
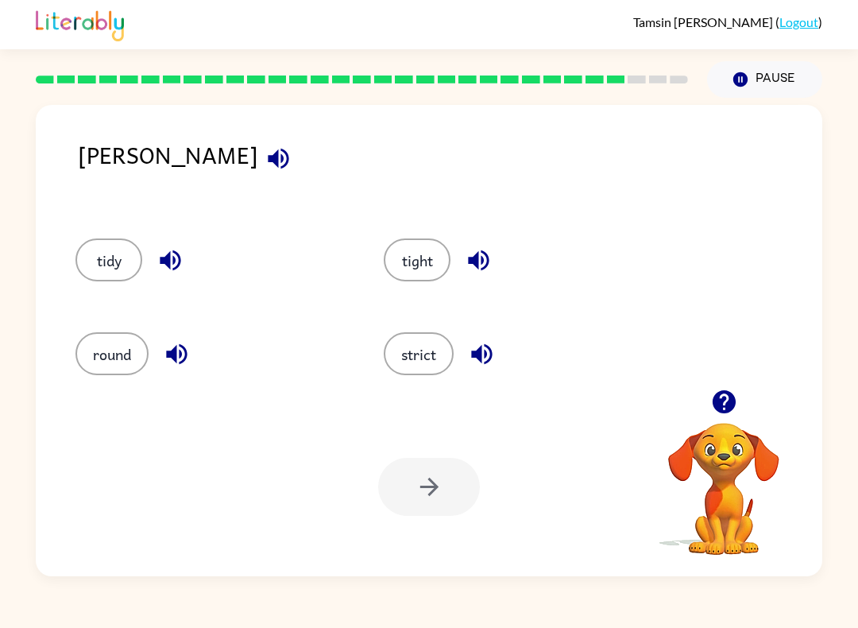
click at [265, 165] on icon "button" at bounding box center [279, 159] width 28 height 28
click at [429, 359] on button "strict" at bounding box center [419, 353] width 70 height 43
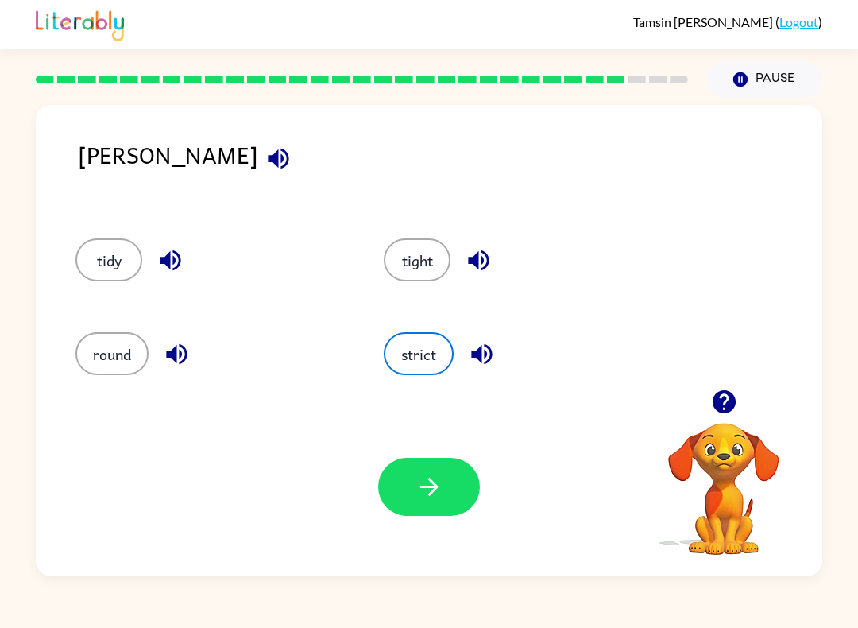
click at [420, 497] on icon "button" at bounding box center [430, 487] width 28 height 28
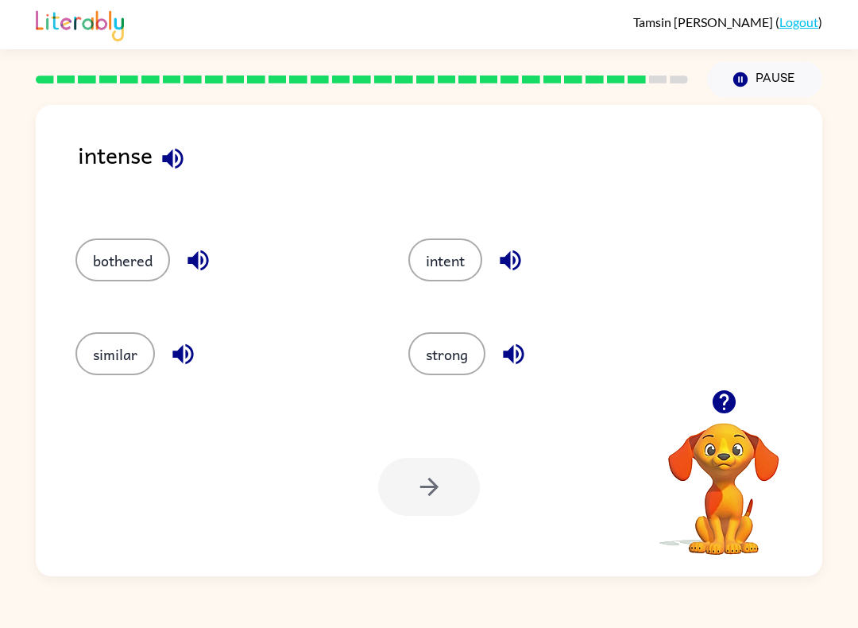
click at [167, 157] on icon "button" at bounding box center [172, 158] width 21 height 21
click at [443, 328] on div "strong" at bounding box center [544, 349] width 333 height 94
click at [461, 334] on button "strong" at bounding box center [446, 353] width 77 height 43
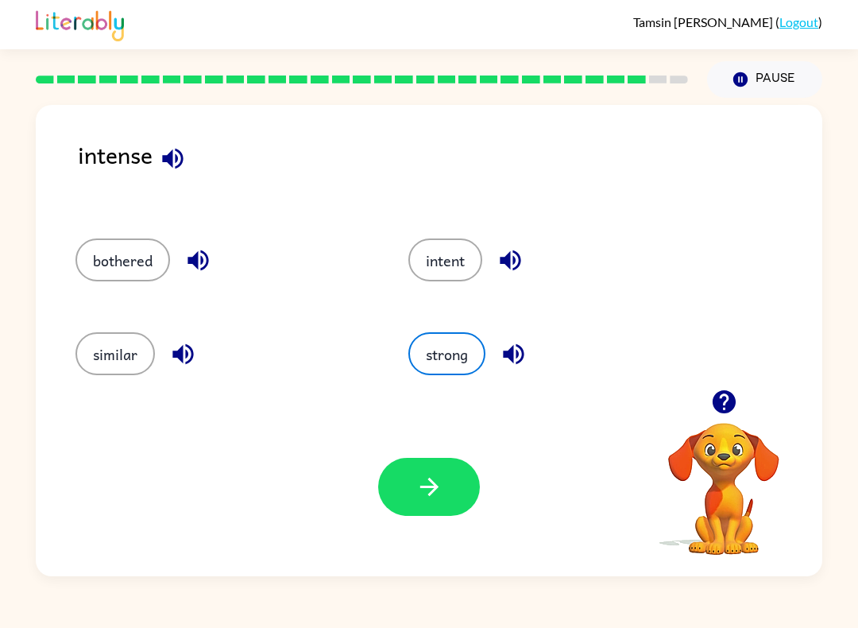
click at [423, 494] on icon "button" at bounding box center [430, 487] width 28 height 28
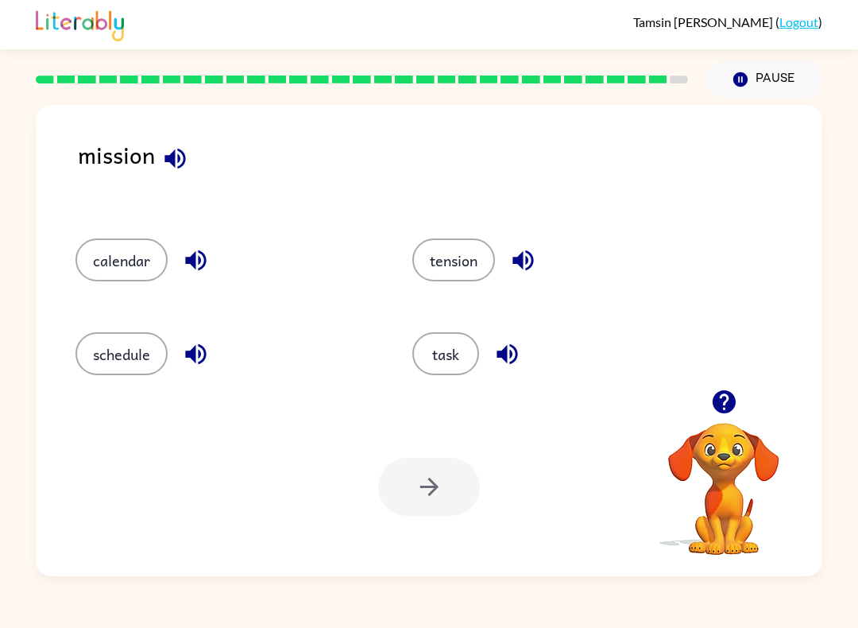
click at [456, 342] on button "task" at bounding box center [445, 353] width 67 height 43
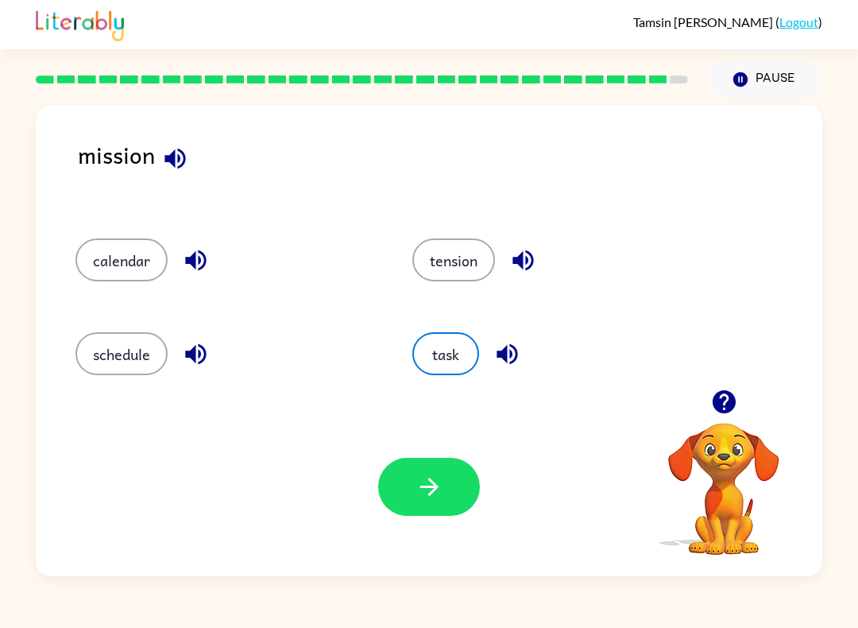
click at [436, 471] on button "button" at bounding box center [429, 487] width 102 height 58
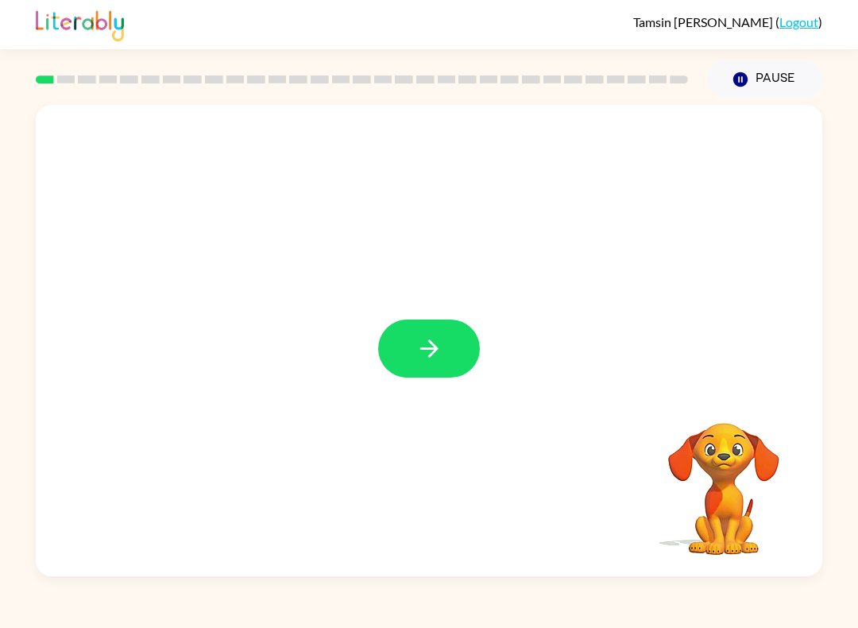
click at [373, 374] on div at bounding box center [429, 340] width 787 height 471
click at [436, 387] on div at bounding box center [429, 340] width 787 height 471
click at [417, 361] on icon "button" at bounding box center [430, 348] width 28 height 28
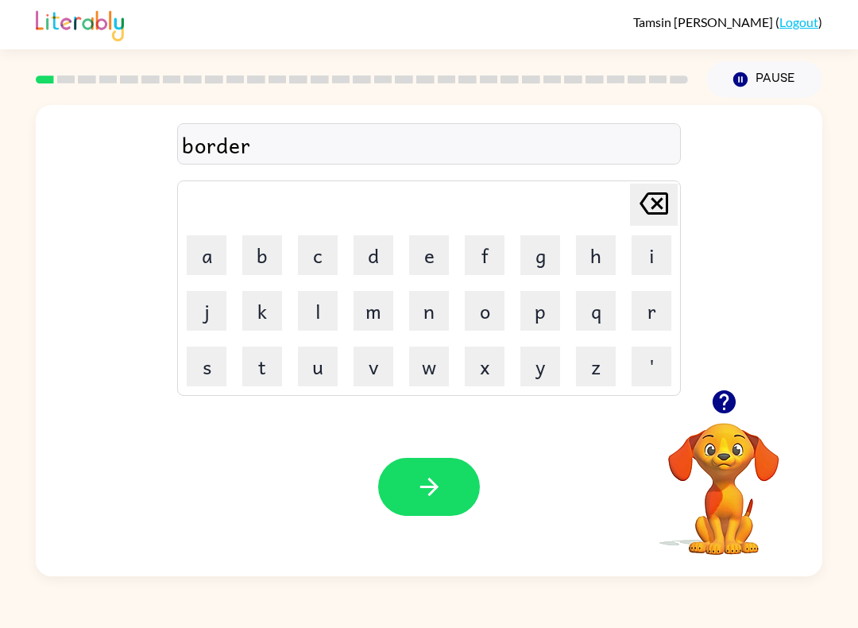
click at [435, 474] on icon "button" at bounding box center [430, 487] width 28 height 28
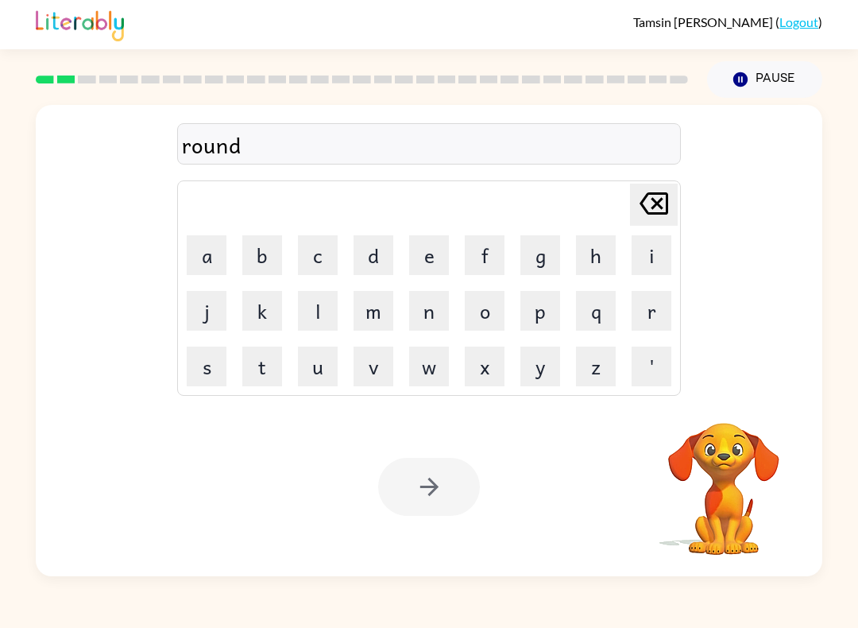
click at [416, 470] on div at bounding box center [429, 487] width 102 height 58
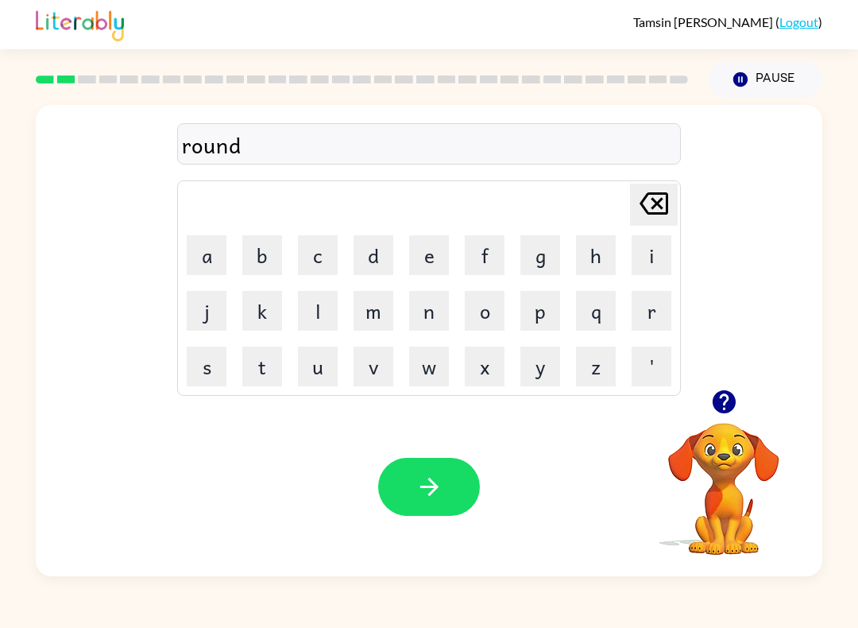
click at [431, 500] on icon "button" at bounding box center [430, 487] width 28 height 28
click at [443, 478] on button "button" at bounding box center [429, 487] width 102 height 58
click at [422, 464] on button "button" at bounding box center [429, 487] width 102 height 58
click at [427, 509] on button "button" at bounding box center [429, 487] width 102 height 58
click at [417, 507] on button "button" at bounding box center [429, 487] width 102 height 58
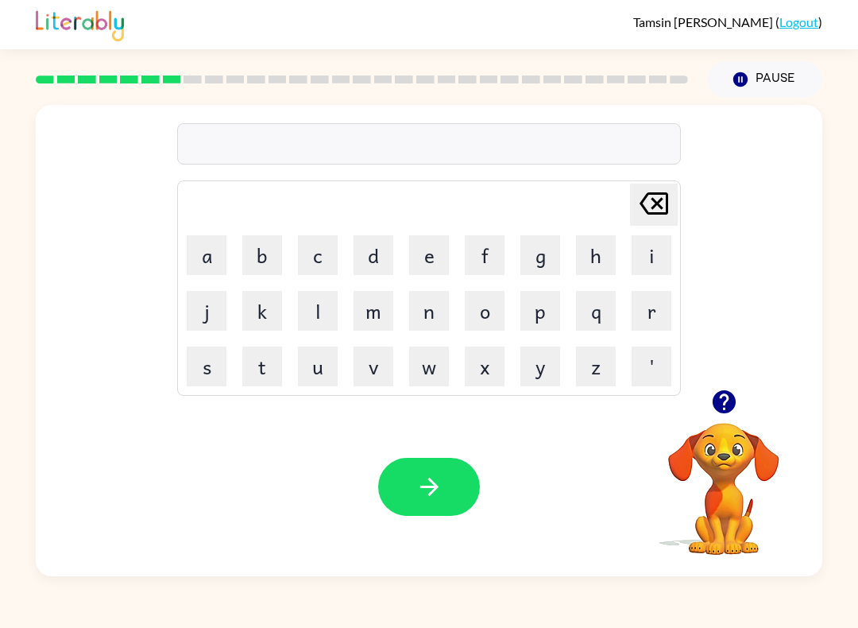
click at [730, 404] on icon "button" at bounding box center [723, 401] width 23 height 23
click at [439, 489] on icon "button" at bounding box center [430, 487] width 28 height 28
click at [444, 505] on button "button" at bounding box center [429, 487] width 102 height 58
click at [427, 493] on icon "button" at bounding box center [430, 487] width 28 height 28
click at [439, 498] on icon "button" at bounding box center [430, 487] width 28 height 28
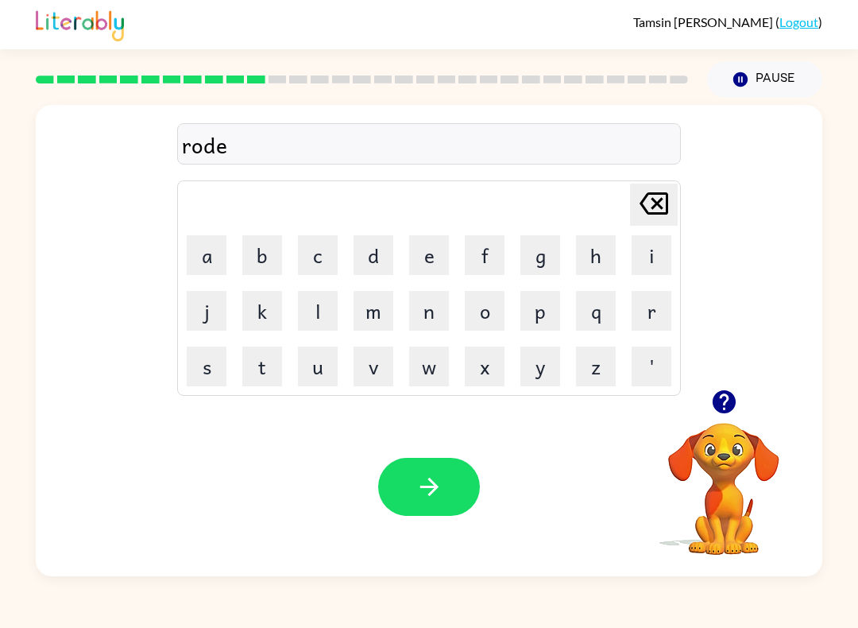
click at [436, 504] on button "button" at bounding box center [429, 487] width 102 height 58
click at [435, 504] on div at bounding box center [429, 487] width 102 height 58
click at [440, 556] on div "Your browser must support playing .mp4 files to use Literably. Please try using…" at bounding box center [429, 486] width 787 height 179
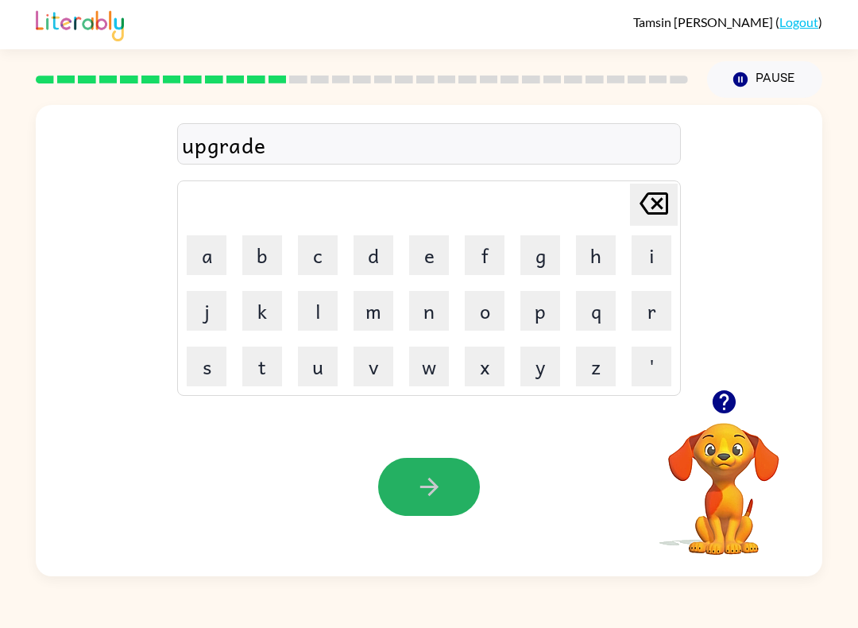
click at [437, 501] on icon "button" at bounding box center [430, 487] width 28 height 28
click at [462, 512] on button "button" at bounding box center [429, 487] width 102 height 58
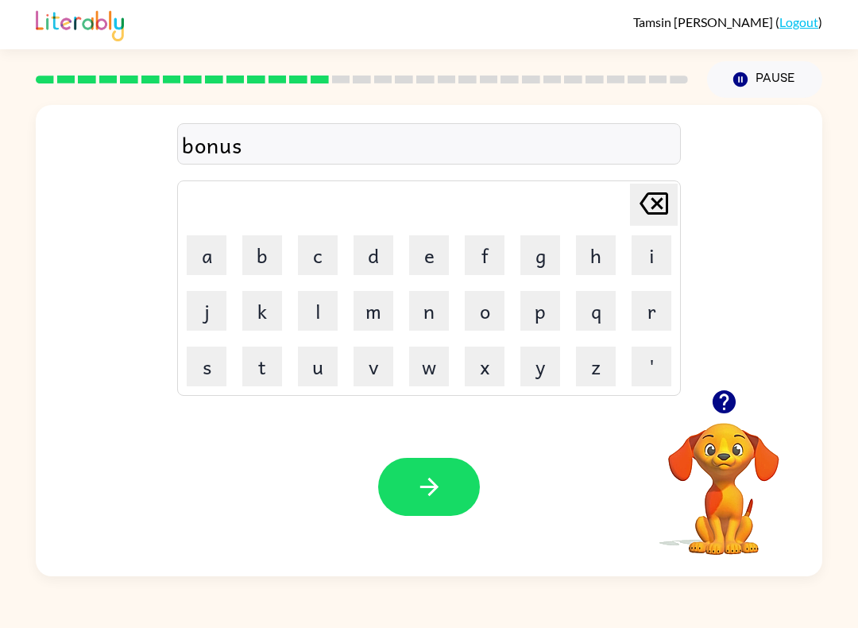
click at [432, 491] on icon "button" at bounding box center [429, 487] width 18 height 18
click at [434, 472] on div at bounding box center [429, 487] width 102 height 58
click at [443, 530] on div "Your browser must support playing .mp4 files to use Literably. Please try using…" at bounding box center [429, 486] width 787 height 179
click at [417, 536] on div "Your browser must support playing .mp4 files to use Literably. Please try using…" at bounding box center [429, 486] width 787 height 179
click at [431, 496] on icon "button" at bounding box center [430, 487] width 28 height 28
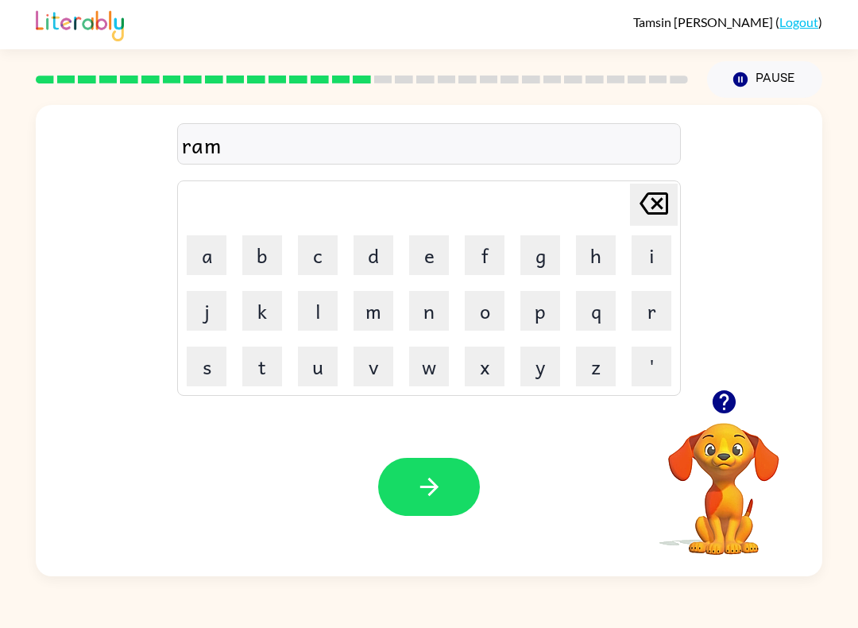
click at [425, 512] on button "button" at bounding box center [429, 487] width 102 height 58
click at [420, 509] on button "button" at bounding box center [429, 487] width 102 height 58
click at [470, 528] on div "Your browser must support playing .mp4 files to use Literably. Please try using…" at bounding box center [429, 486] width 787 height 179
click at [444, 529] on div "Your browser must support playing .mp4 files to use Literably. Please try using…" at bounding box center [429, 486] width 787 height 179
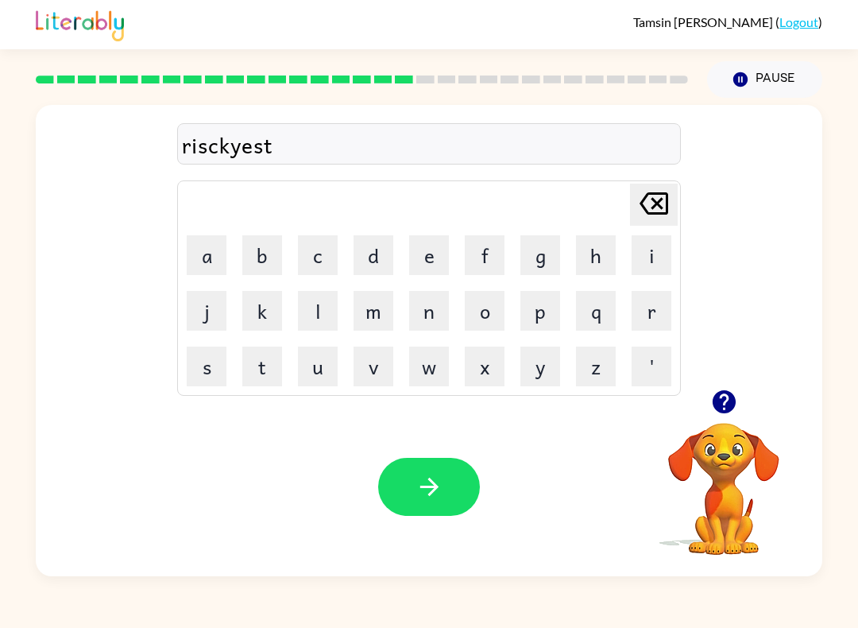
click at [454, 483] on button "button" at bounding box center [429, 487] width 102 height 58
click at [474, 489] on button "button" at bounding box center [429, 487] width 102 height 58
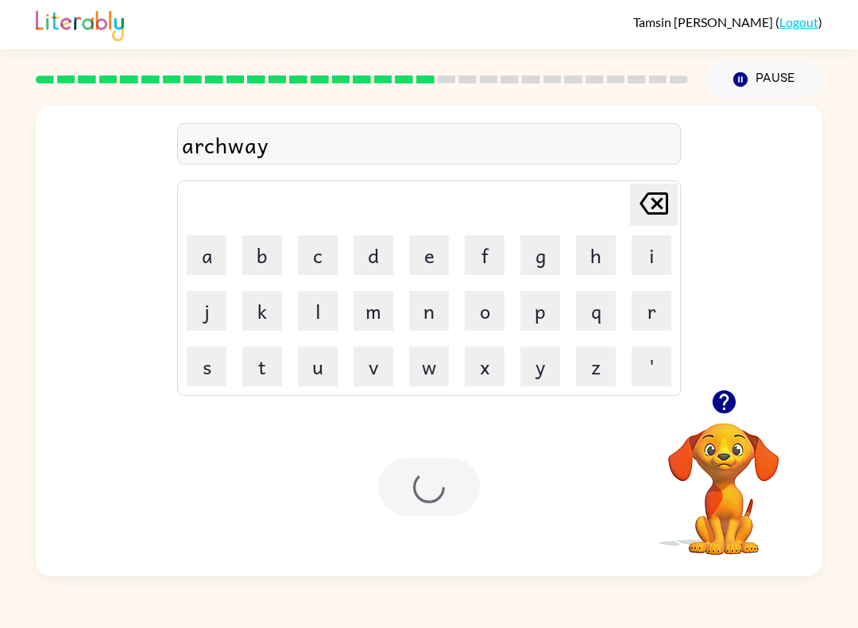
click at [473, 489] on div at bounding box center [429, 487] width 102 height 58
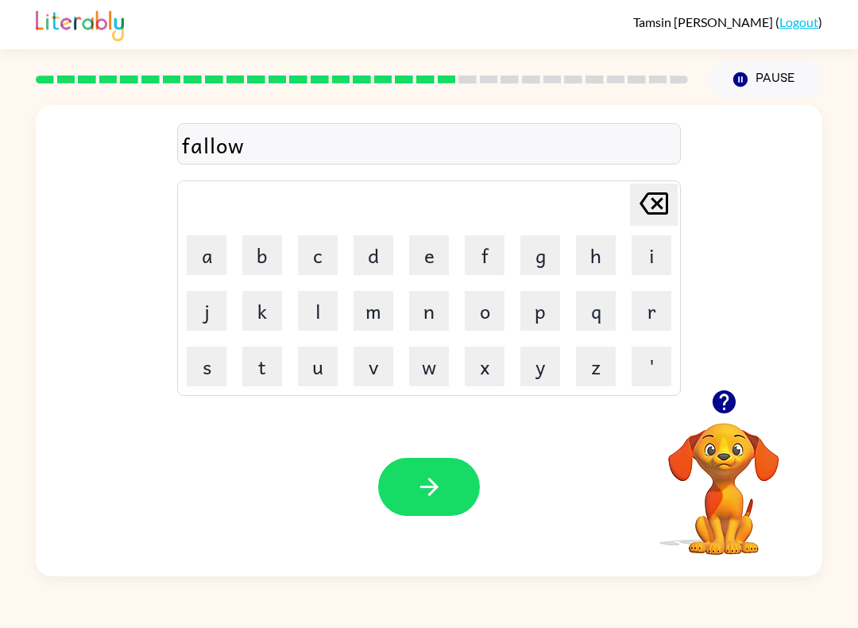
click at [421, 514] on button "button" at bounding box center [429, 487] width 102 height 58
click at [434, 491] on icon "button" at bounding box center [429, 487] width 18 height 18
click at [410, 458] on button "button" at bounding box center [429, 487] width 102 height 58
click at [408, 533] on div "Your browser must support playing .mp4 files to use Literably. Please try using…" at bounding box center [429, 486] width 787 height 179
click at [433, 489] on icon "button" at bounding box center [430, 487] width 28 height 28
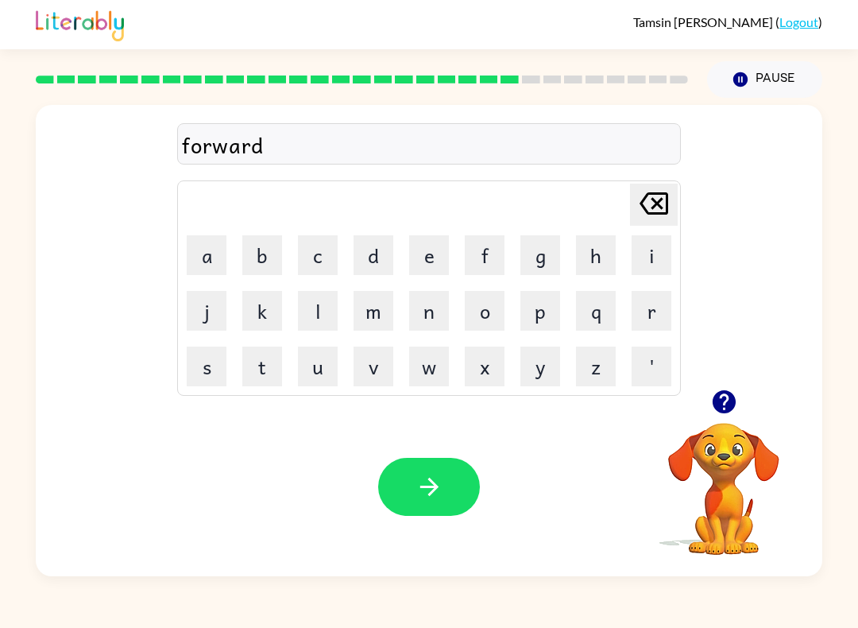
click at [433, 489] on div at bounding box center [429, 487] width 102 height 58
click at [424, 487] on icon "button" at bounding box center [429, 487] width 18 height 18
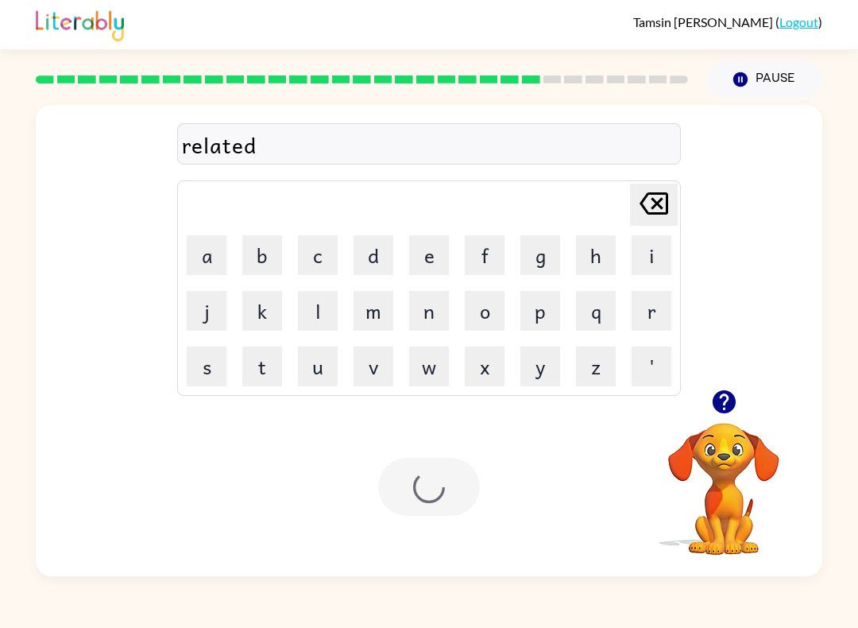
click at [455, 528] on div "Your browser must support playing .mp4 files to use Literably. Please try using…" at bounding box center [429, 486] width 787 height 179
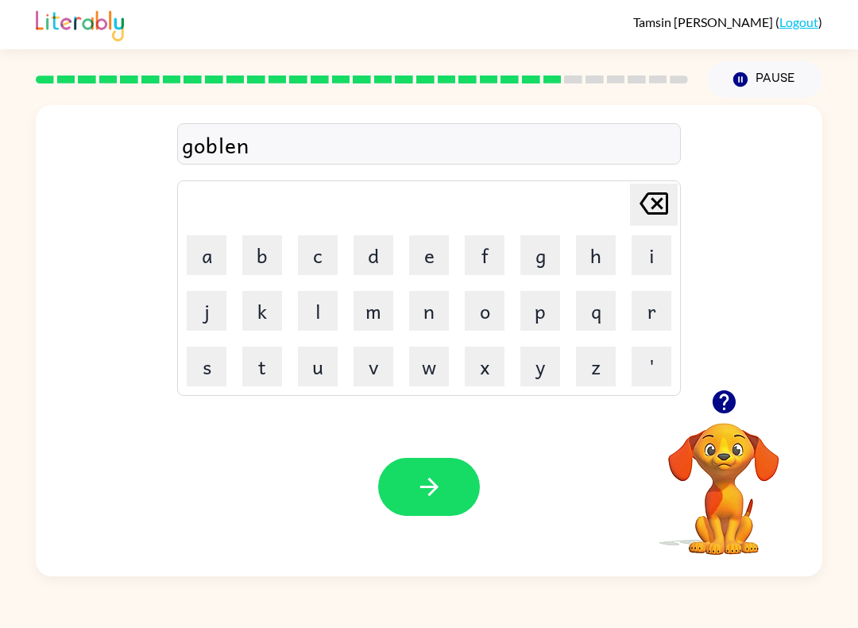
click at [437, 505] on button "button" at bounding box center [429, 487] width 102 height 58
click at [437, 505] on div at bounding box center [429, 487] width 102 height 58
click at [439, 535] on div "Your browser must support playing .mp4 files to use Literably. Please try using…" at bounding box center [429, 486] width 787 height 179
click at [419, 526] on div "Your browser must support playing .mp4 files to use Literably. Please try using…" at bounding box center [429, 486] width 787 height 179
click at [427, 488] on icon "button" at bounding box center [429, 487] width 18 height 18
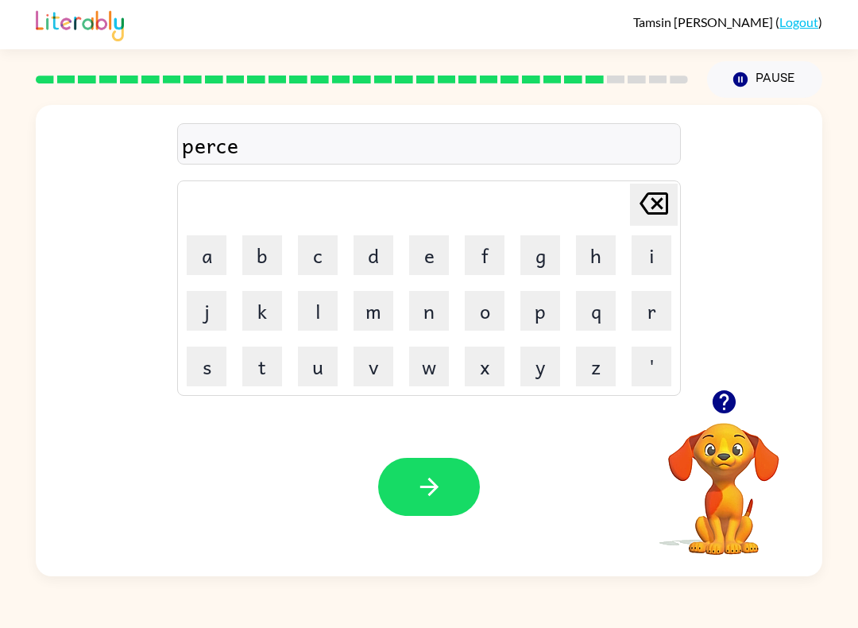
click at [428, 499] on icon "button" at bounding box center [430, 487] width 28 height 28
click at [428, 498] on div at bounding box center [429, 487] width 102 height 58
click at [427, 476] on icon "button" at bounding box center [430, 487] width 28 height 28
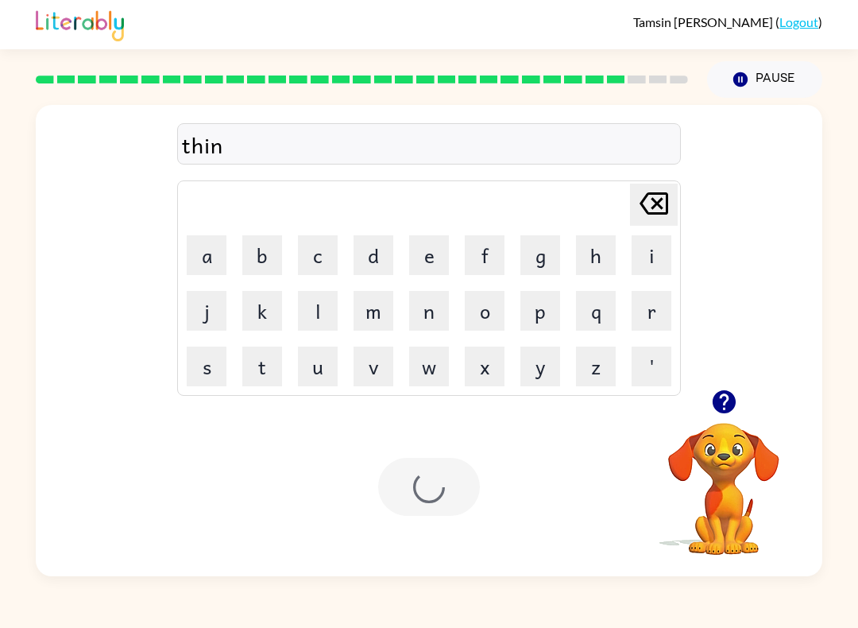
click at [427, 475] on div at bounding box center [429, 487] width 102 height 58
click at [427, 506] on div at bounding box center [429, 487] width 102 height 58
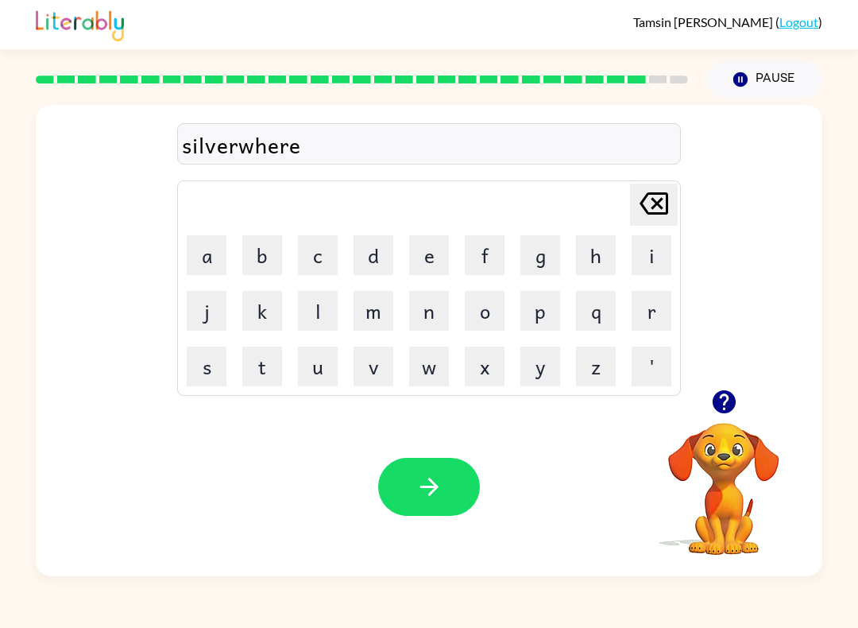
click at [431, 512] on button "button" at bounding box center [429, 487] width 102 height 58
click at [431, 512] on div at bounding box center [429, 487] width 102 height 58
click at [417, 515] on div at bounding box center [429, 487] width 102 height 58
click at [719, 420] on button "button" at bounding box center [724, 401] width 41 height 41
click at [450, 498] on button "button" at bounding box center [429, 487] width 102 height 58
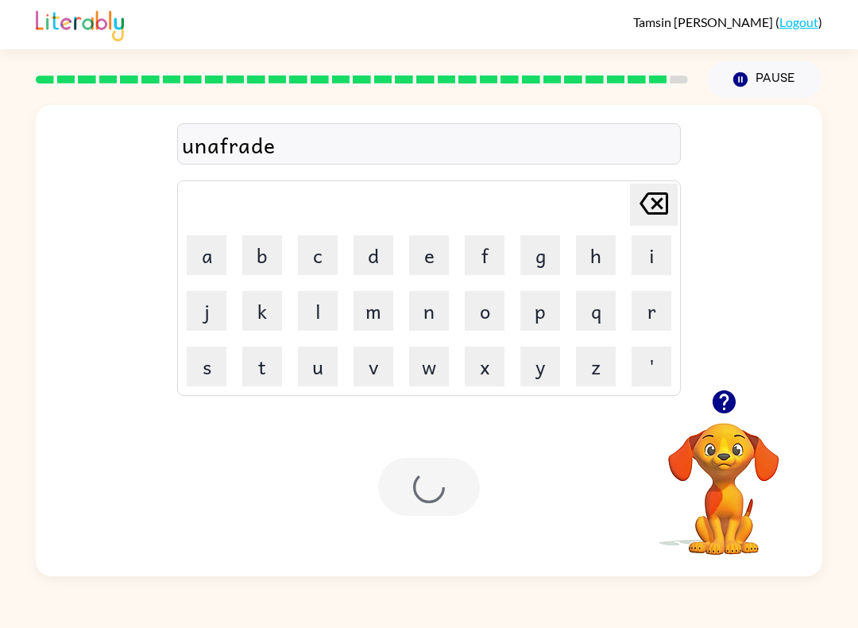
click at [450, 498] on div at bounding box center [429, 487] width 102 height 58
click at [422, 486] on div at bounding box center [429, 487] width 102 height 58
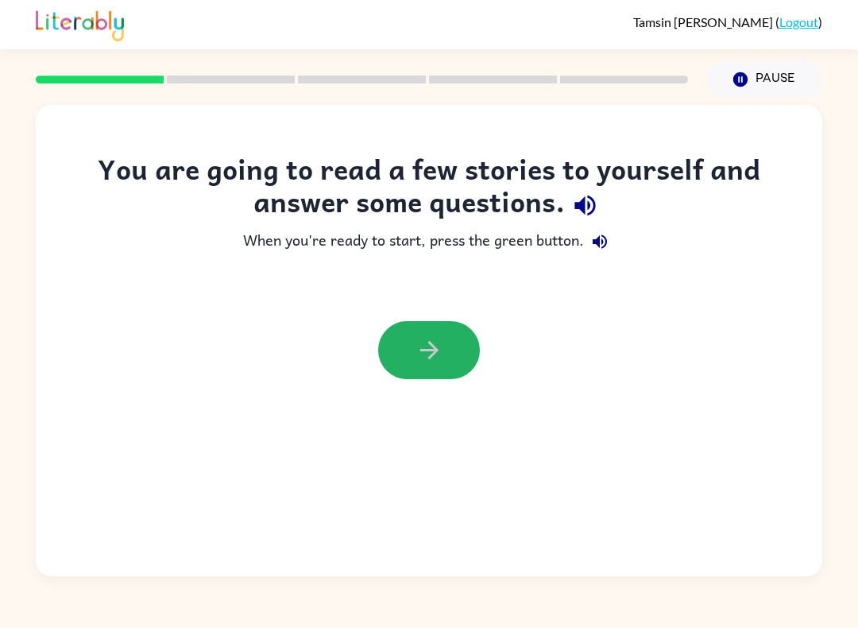
click at [440, 351] on icon "button" at bounding box center [430, 350] width 28 height 28
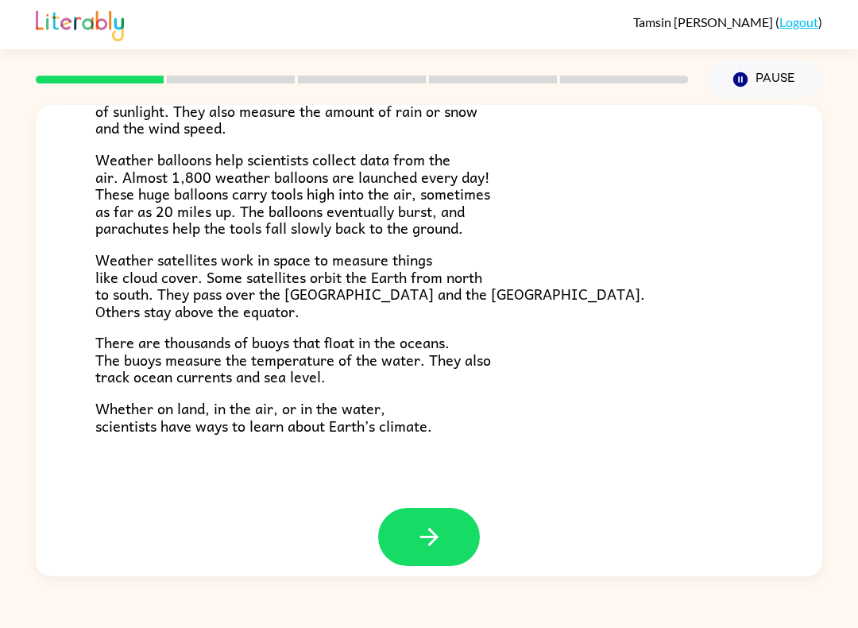
scroll to position [412, 0]
click at [445, 520] on button "button" at bounding box center [429, 537] width 102 height 58
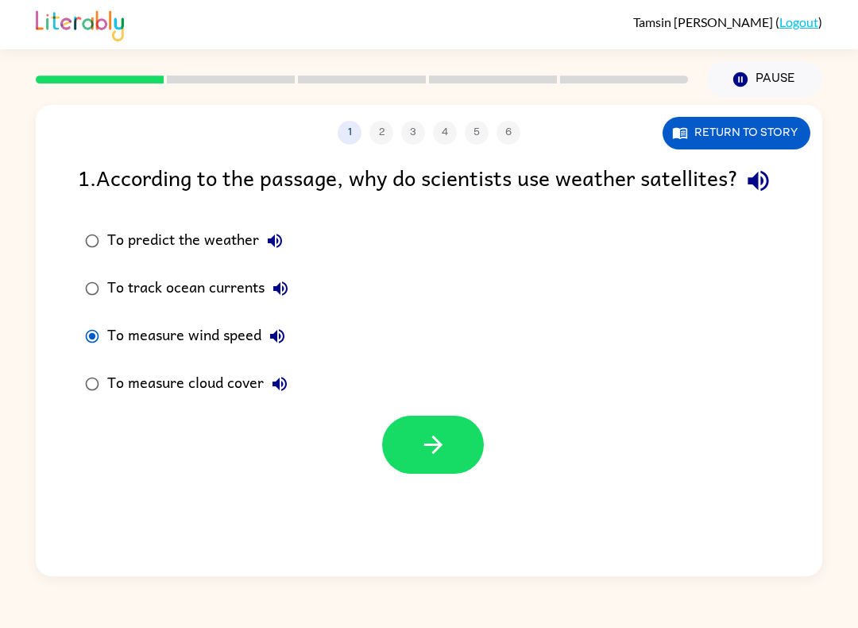
click at [455, 474] on button "button" at bounding box center [433, 445] width 102 height 58
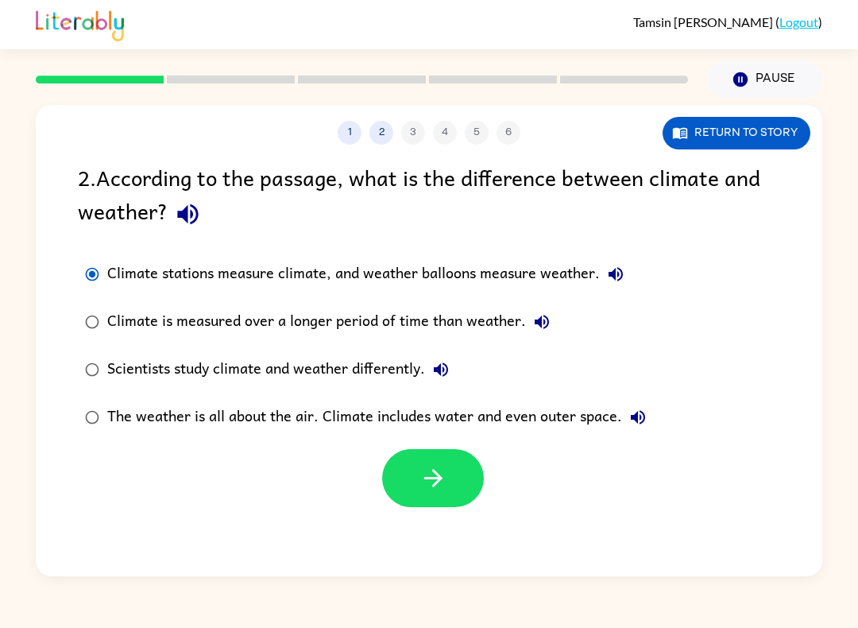
click at [453, 465] on button "button" at bounding box center [433, 478] width 102 height 58
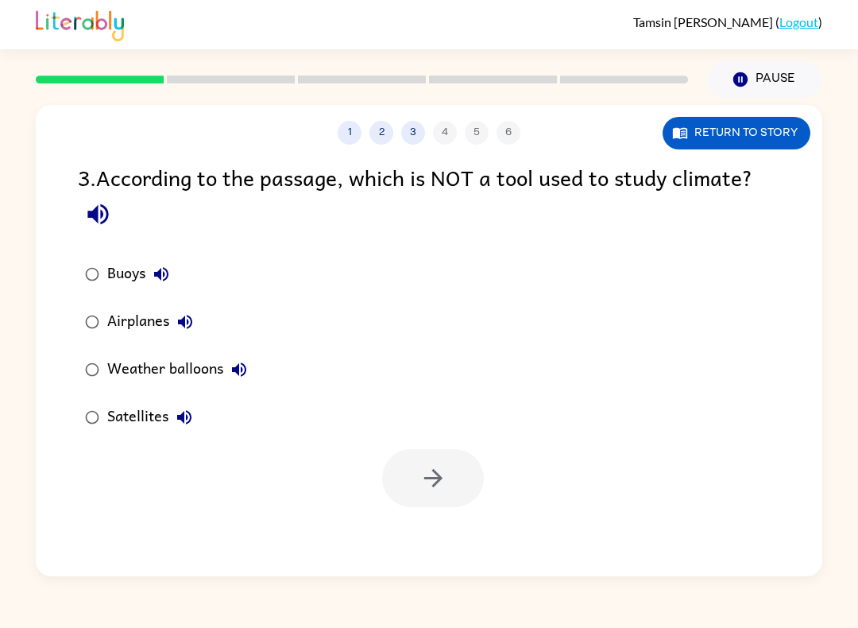
click at [116, 215] on button "button" at bounding box center [98, 214] width 41 height 41
click at [102, 205] on icon "button" at bounding box center [98, 214] width 28 height 28
click at [103, 218] on icon "button" at bounding box center [98, 214] width 28 height 28
click at [439, 466] on icon "button" at bounding box center [434, 478] width 28 height 28
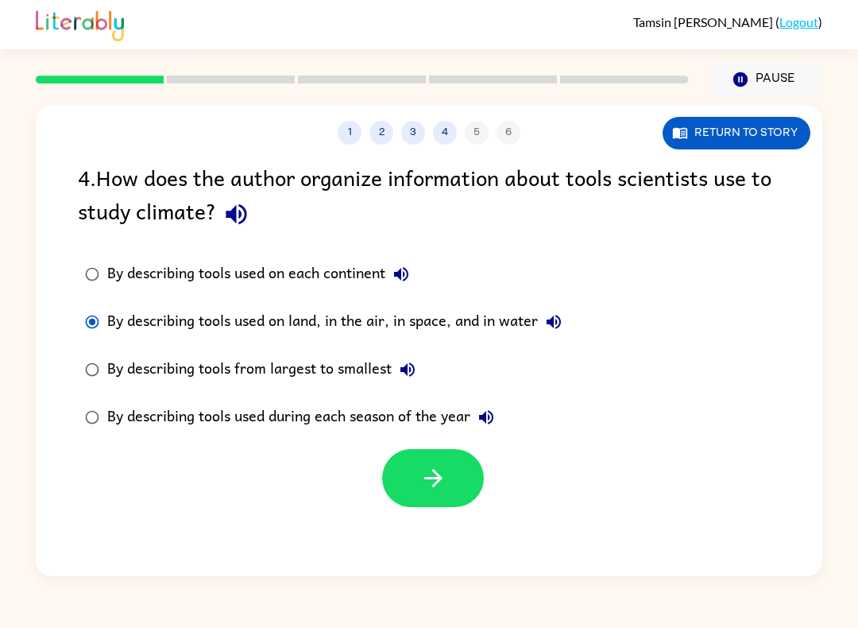
click at [457, 507] on button "button" at bounding box center [433, 478] width 102 height 58
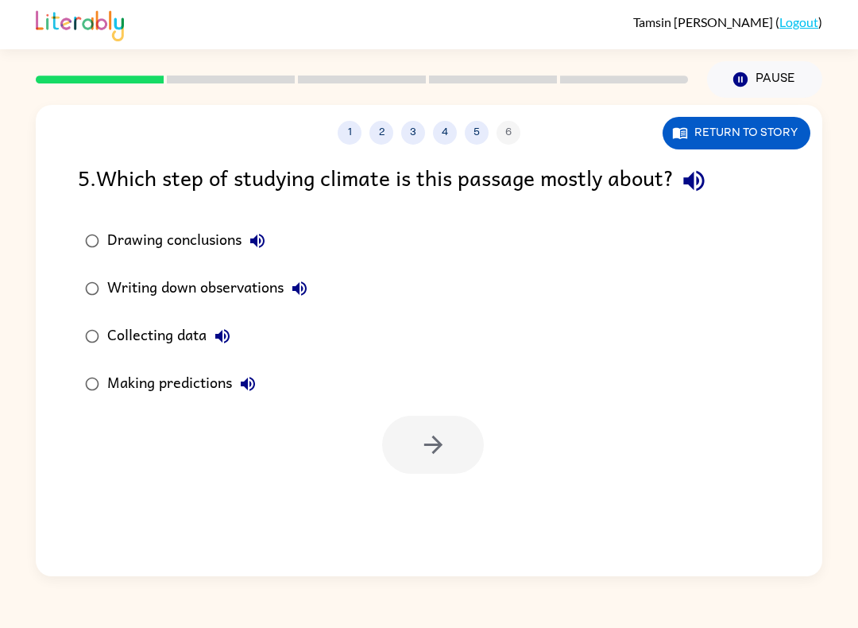
click at [690, 174] on icon "button" at bounding box center [694, 181] width 28 height 28
click at [447, 439] on icon "button" at bounding box center [434, 445] width 28 height 28
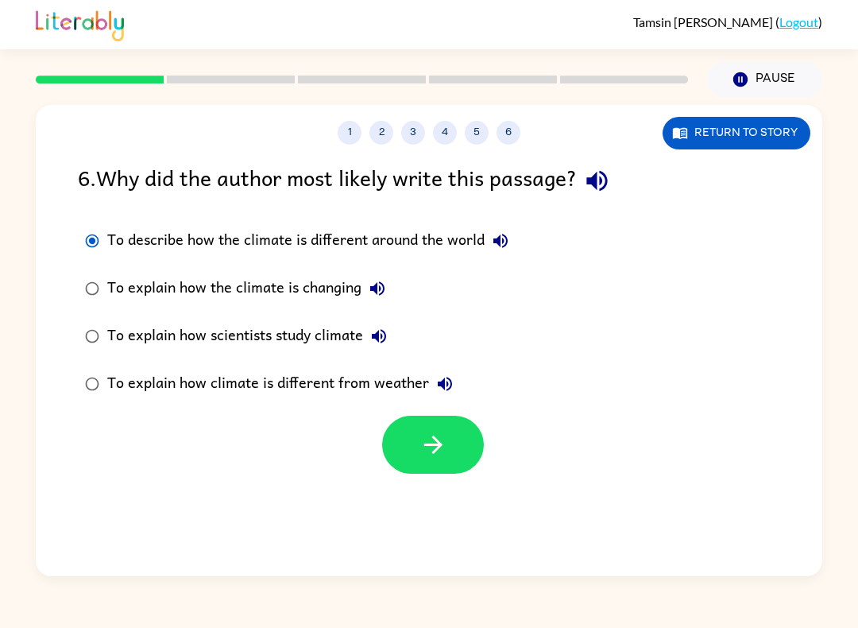
click at [427, 455] on icon "button" at bounding box center [434, 445] width 28 height 28
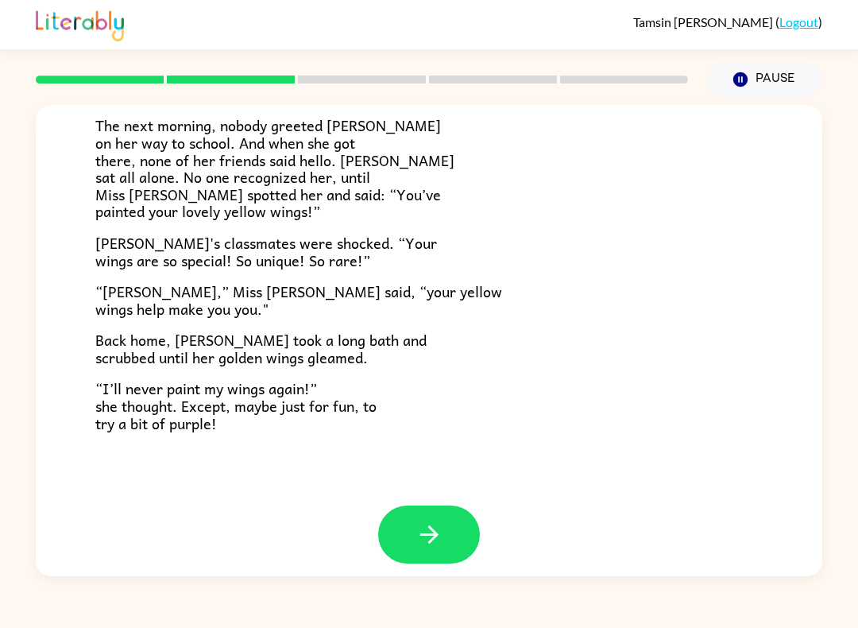
scroll to position [412, 0]
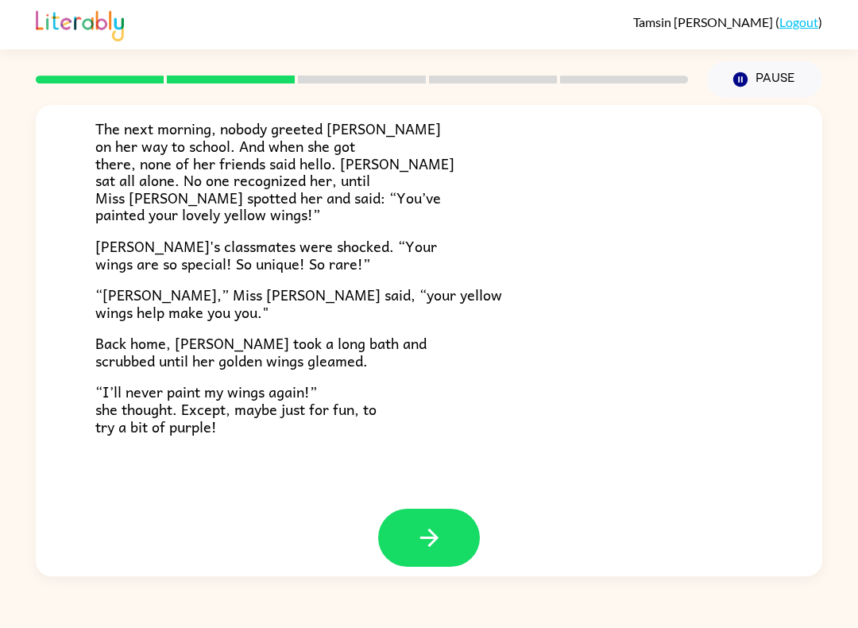
click at [427, 543] on button "button" at bounding box center [429, 537] width 102 height 58
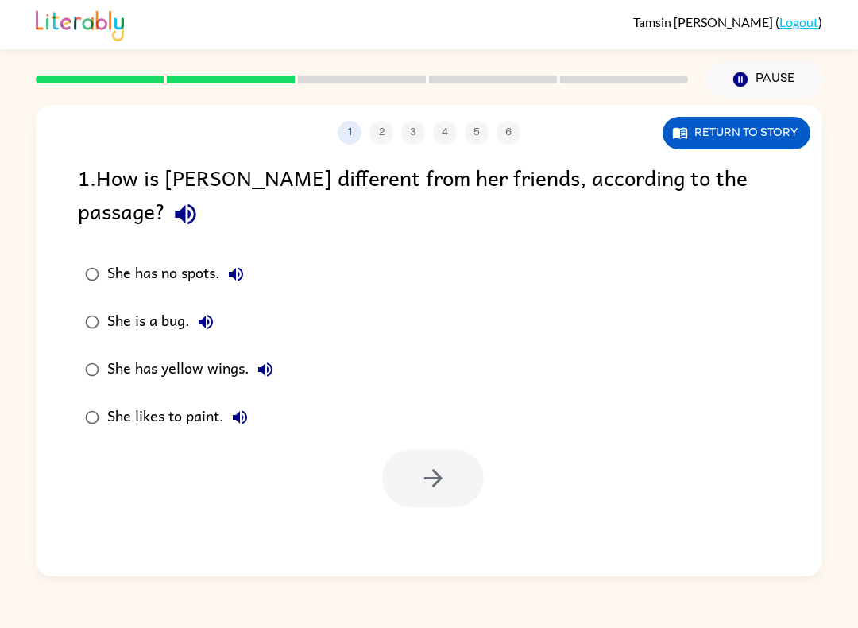
click at [427, 543] on div "1 2 3 4 5 6 Return to story 1 . How is Lily different from her friends, accordi…" at bounding box center [429, 340] width 787 height 471
click at [414, 452] on button "button" at bounding box center [433, 478] width 102 height 58
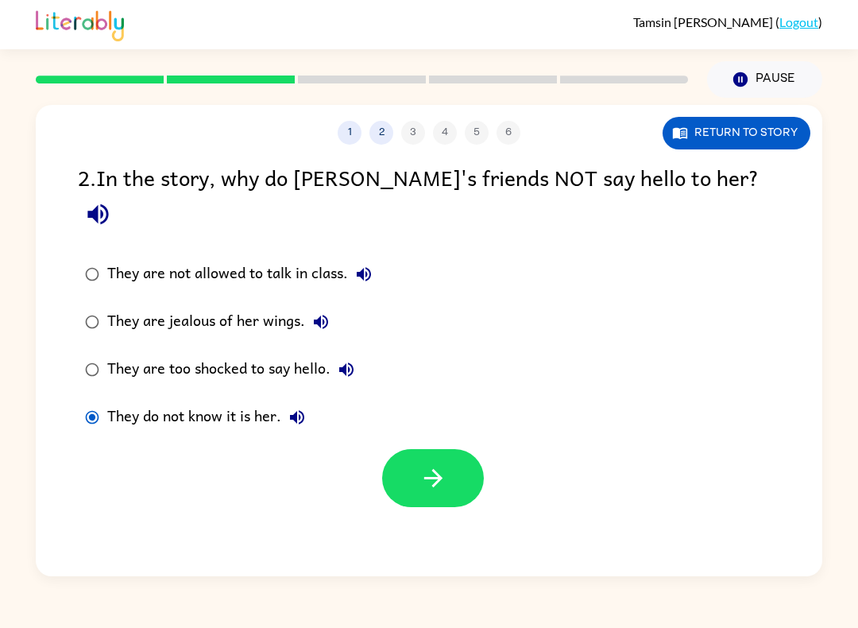
click at [443, 464] on icon "button" at bounding box center [434, 478] width 28 height 28
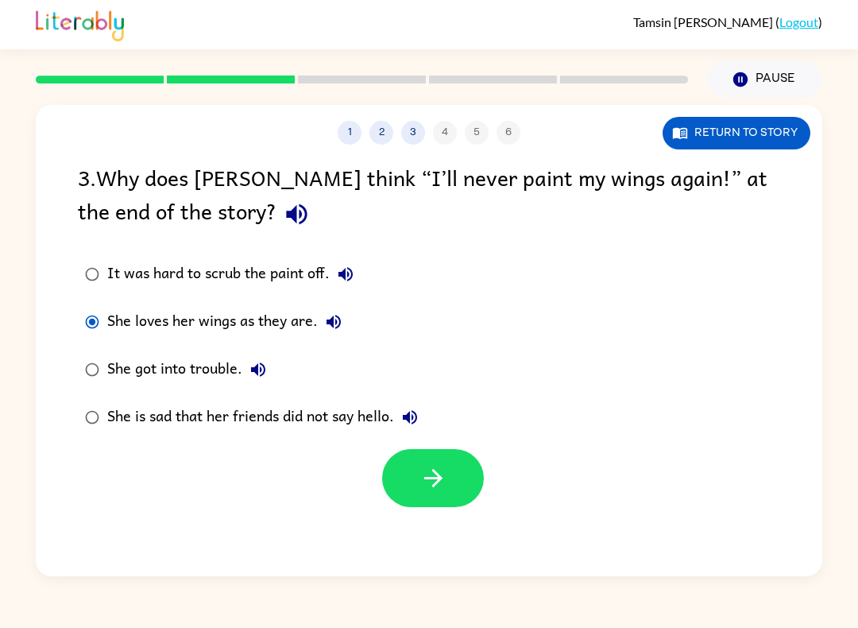
click at [437, 470] on icon "button" at bounding box center [434, 478] width 28 height 28
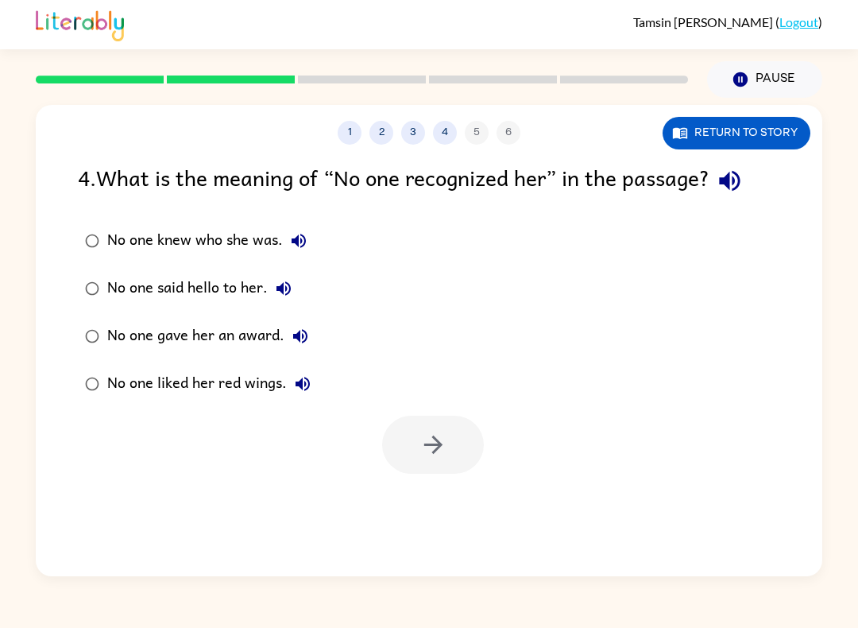
click at [733, 183] on icon "button" at bounding box center [729, 181] width 21 height 21
click at [433, 474] on button "button" at bounding box center [433, 445] width 102 height 58
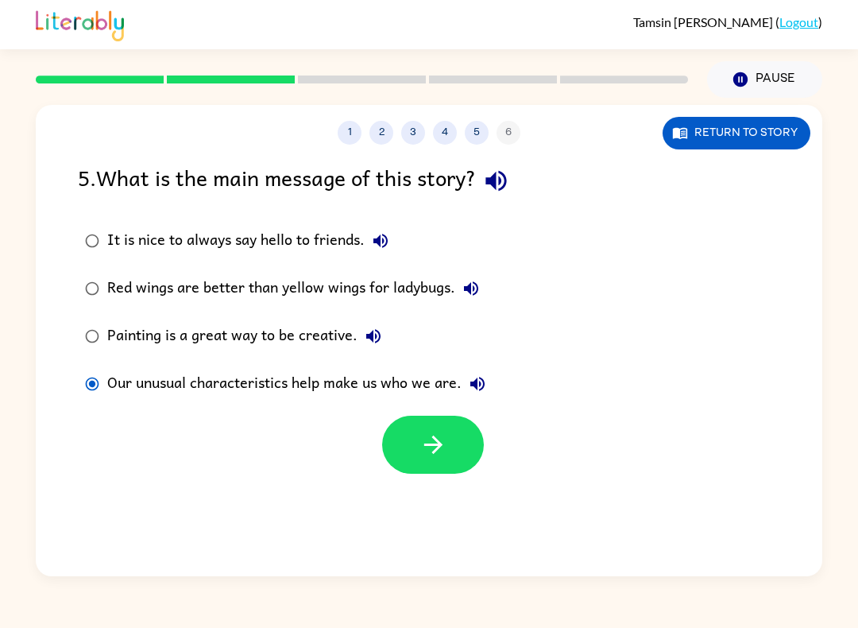
click at [466, 470] on button "button" at bounding box center [433, 445] width 102 height 58
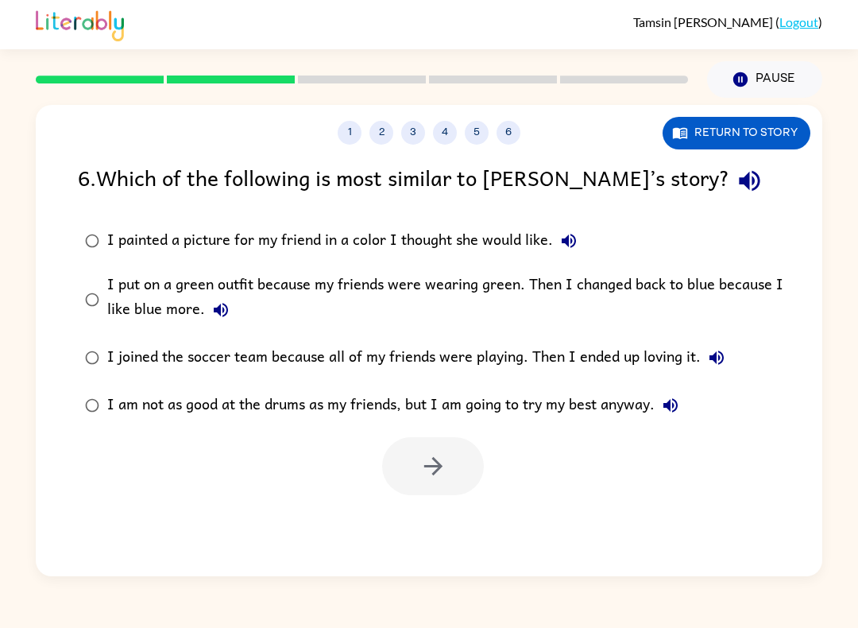
click at [436, 461] on div at bounding box center [433, 466] width 102 height 58
click at [736, 195] on icon "button" at bounding box center [750, 181] width 28 height 28
click at [434, 455] on icon "button" at bounding box center [434, 466] width 28 height 28
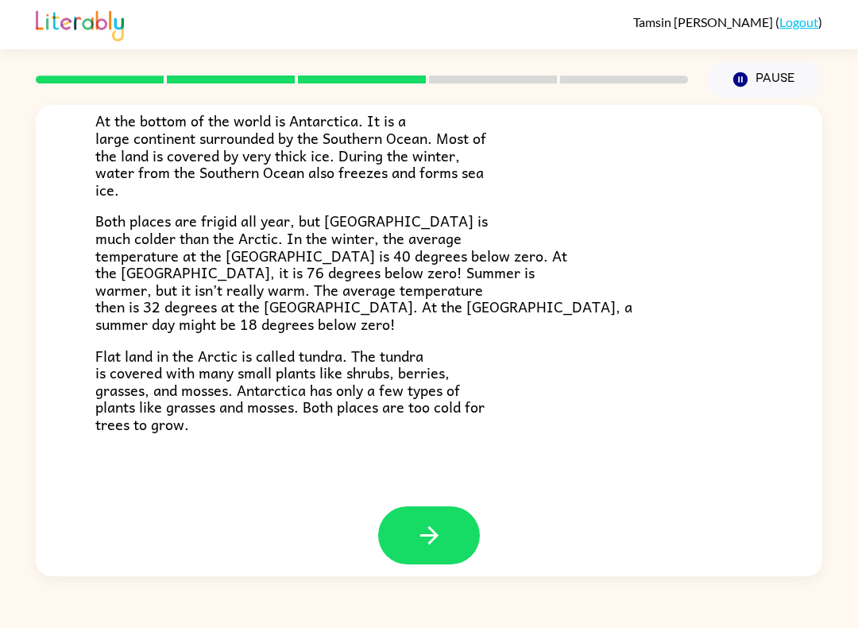
scroll to position [305, 0]
click at [442, 522] on icon "button" at bounding box center [430, 536] width 28 height 28
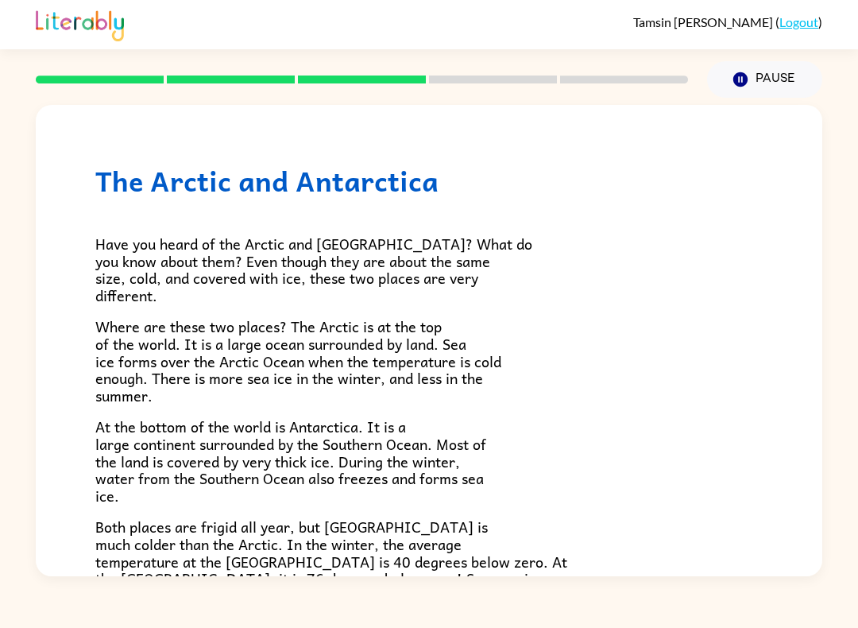
click at [442, 522] on div "The Arctic and Antarctica Have you heard of the Arctic and Antarctica? What do …" at bounding box center [429, 340] width 787 height 471
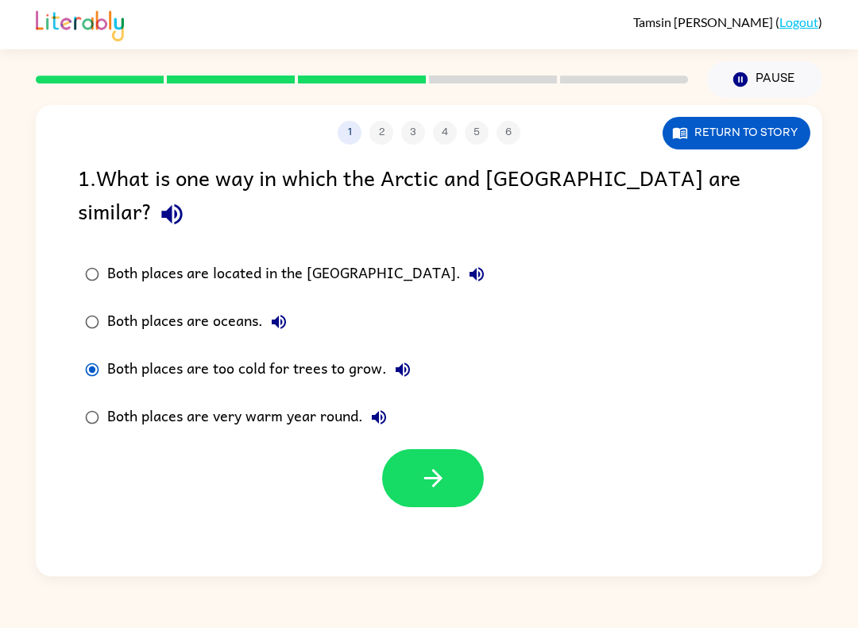
click at [438, 449] on button "button" at bounding box center [433, 478] width 102 height 58
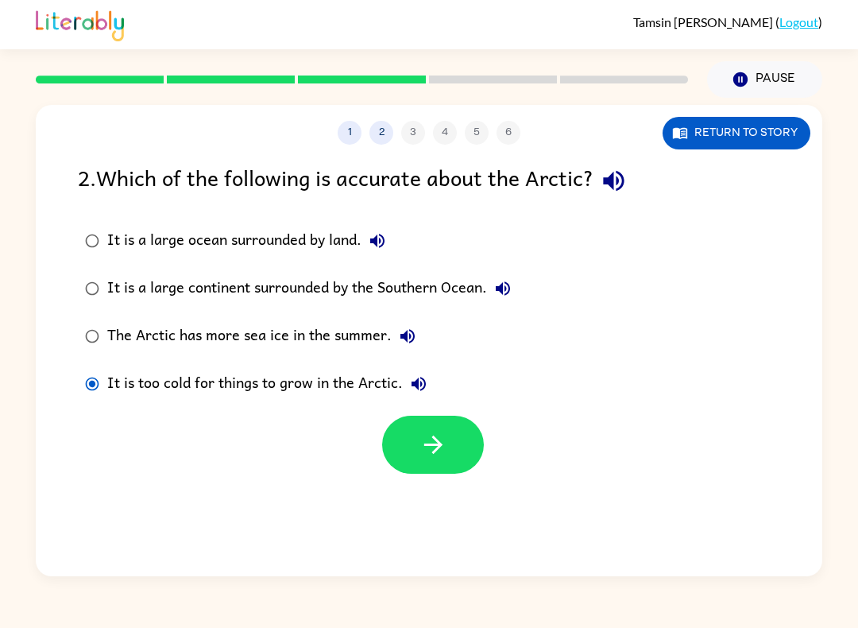
click at [401, 439] on button "button" at bounding box center [433, 445] width 102 height 58
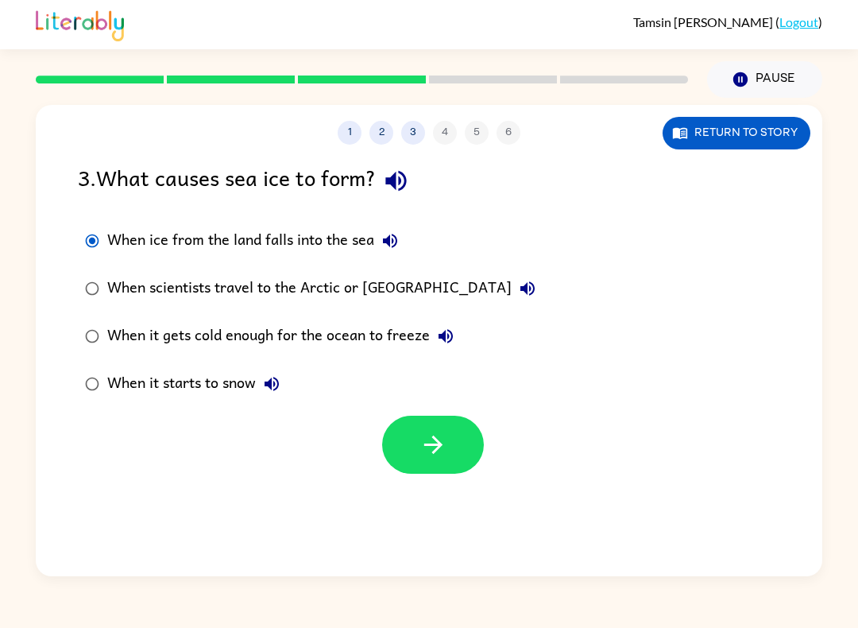
click at [451, 442] on button "button" at bounding box center [433, 445] width 102 height 58
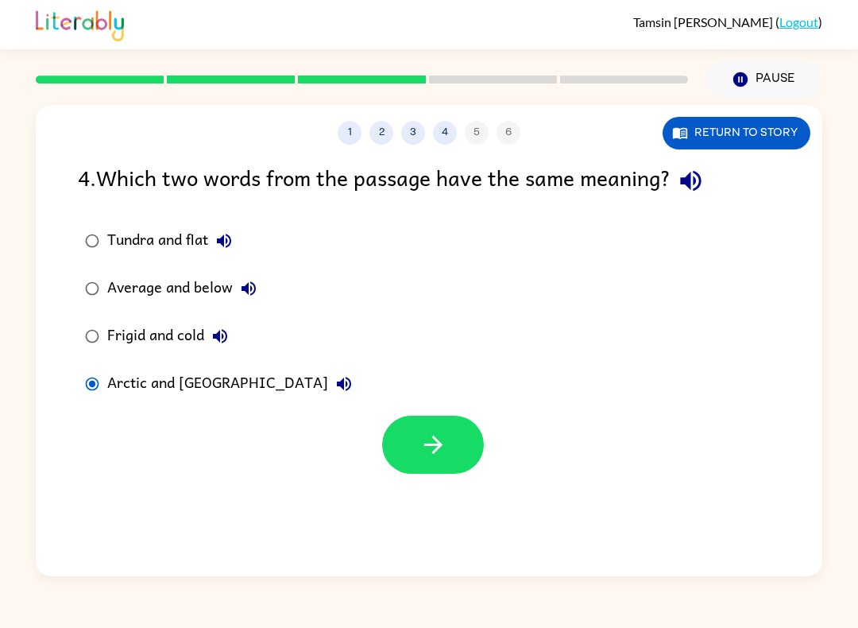
click at [427, 446] on icon "button" at bounding box center [432, 444] width 18 height 18
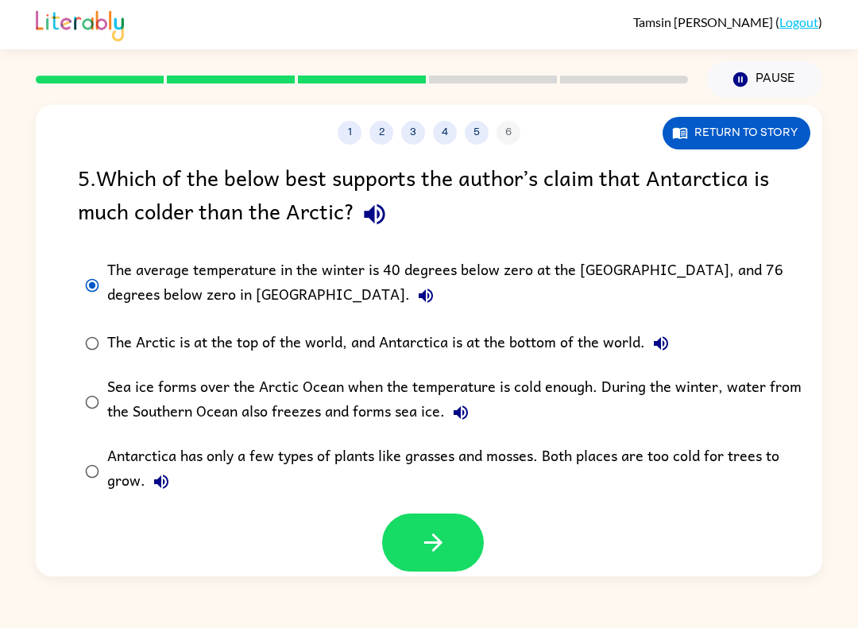
click at [462, 562] on button "button" at bounding box center [433, 542] width 102 height 58
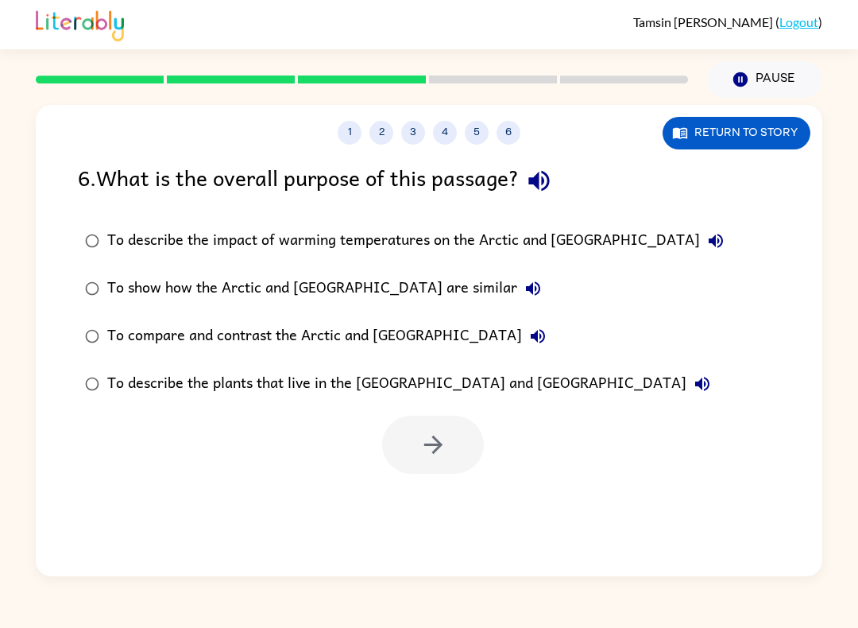
click at [75, 280] on label "To show how the Arctic and Antarctica are similar" at bounding box center [404, 289] width 671 height 48
click at [427, 447] on icon "button" at bounding box center [434, 445] width 28 height 28
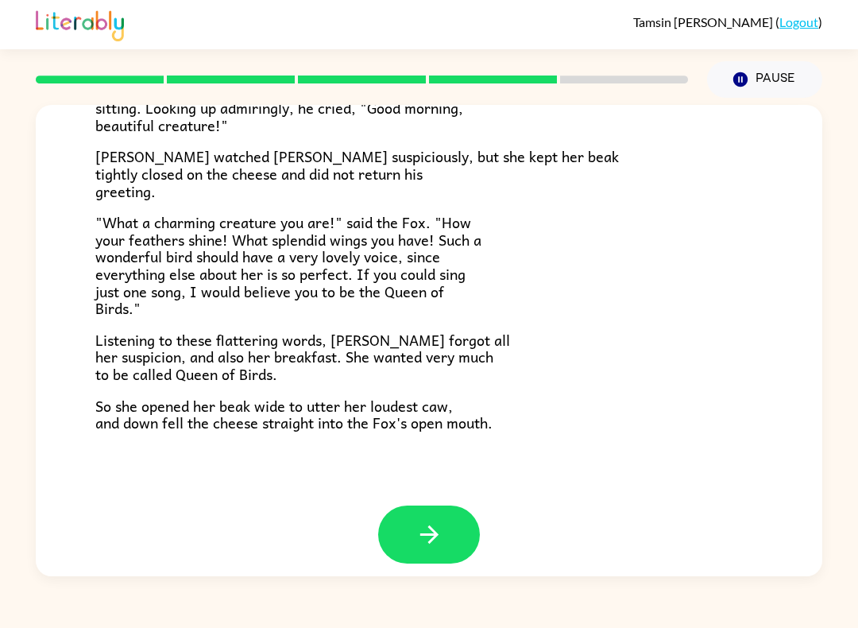
scroll to position [284, 0]
click at [378, 524] on button "button" at bounding box center [429, 535] width 102 height 58
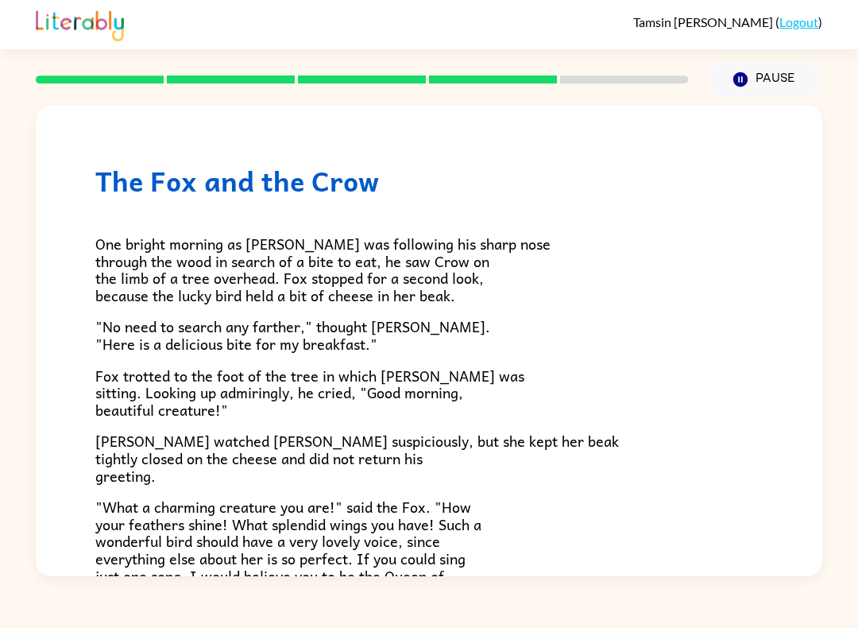
click at [378, 524] on div "The Fox and the Crow One bright morning as Fox was following his sharp nose thr…" at bounding box center [429, 340] width 787 height 471
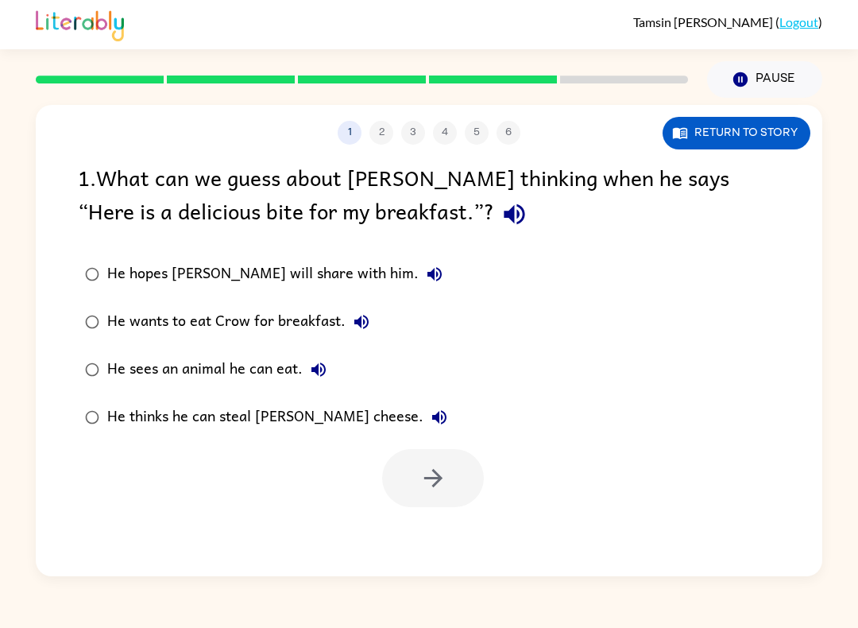
click at [768, 131] on button "Return to story" at bounding box center [737, 133] width 148 height 33
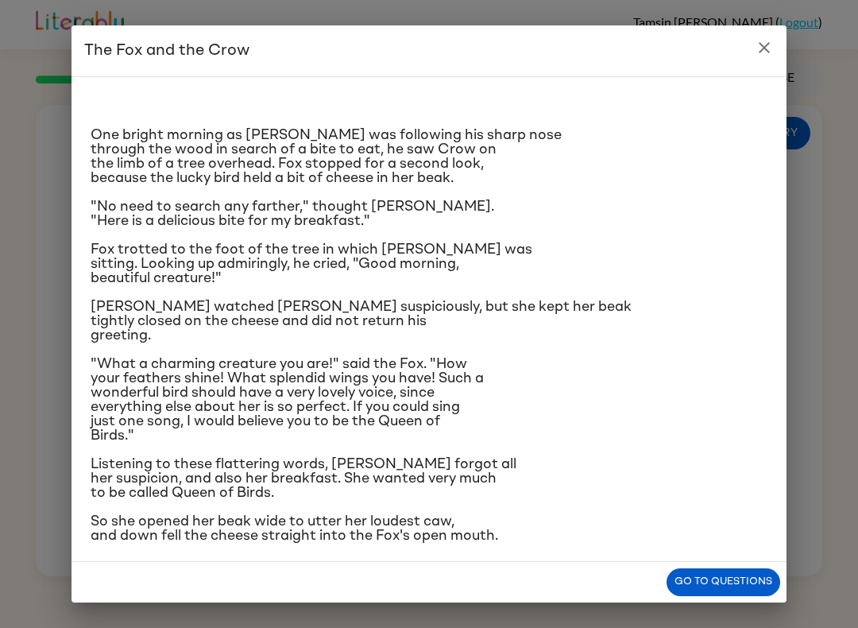
click at [764, 52] on icon "close" at bounding box center [764, 47] width 19 height 19
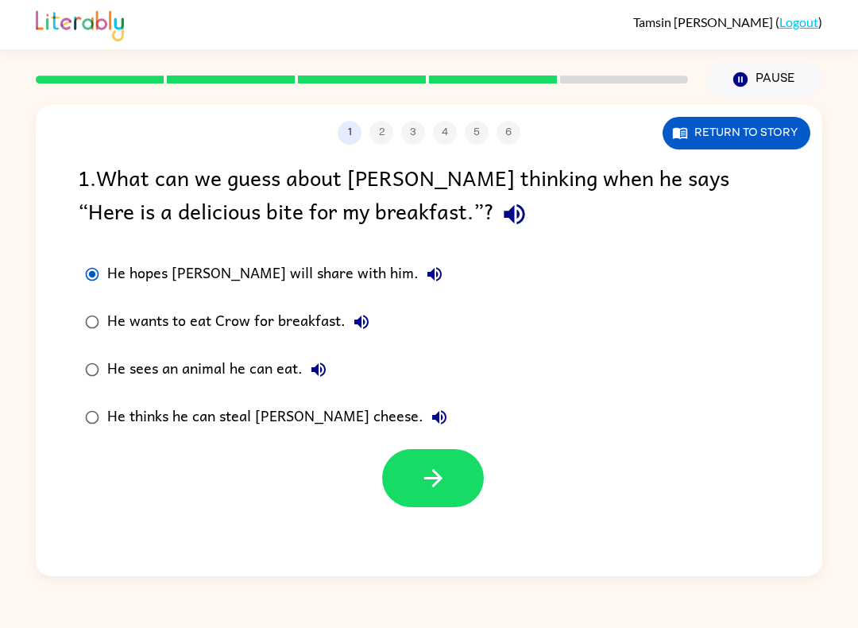
click at [432, 486] on icon "button" at bounding box center [434, 478] width 28 height 28
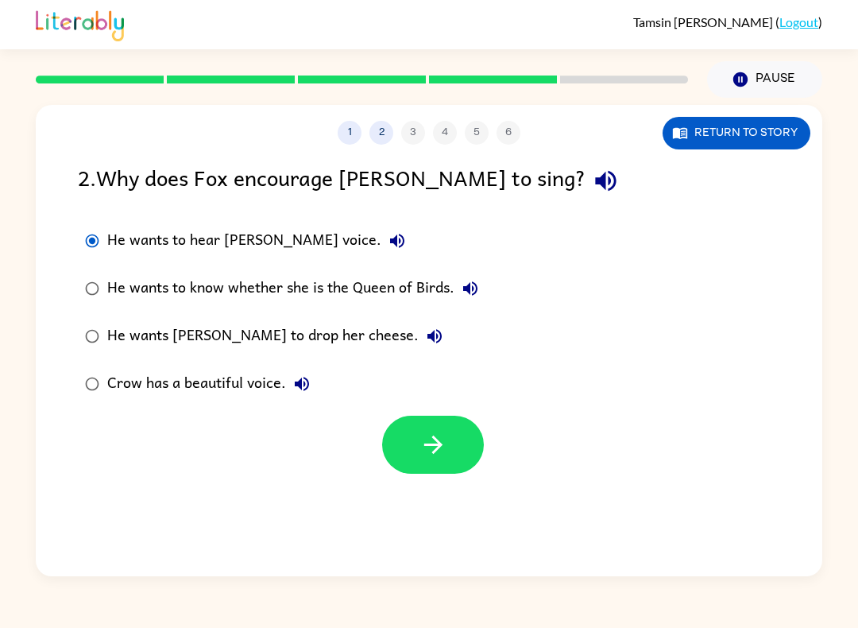
click at [439, 462] on button "button" at bounding box center [433, 445] width 102 height 58
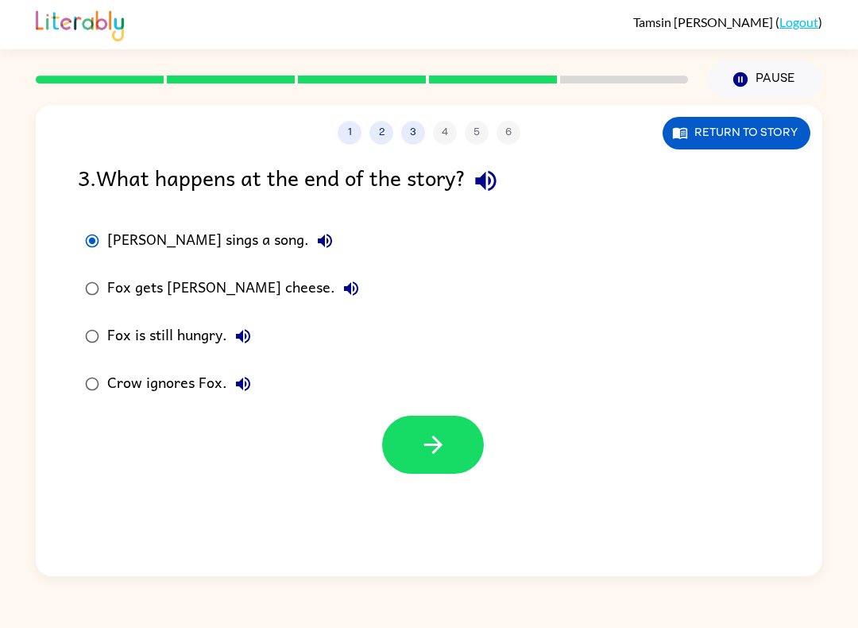
click at [447, 448] on button "button" at bounding box center [433, 445] width 102 height 58
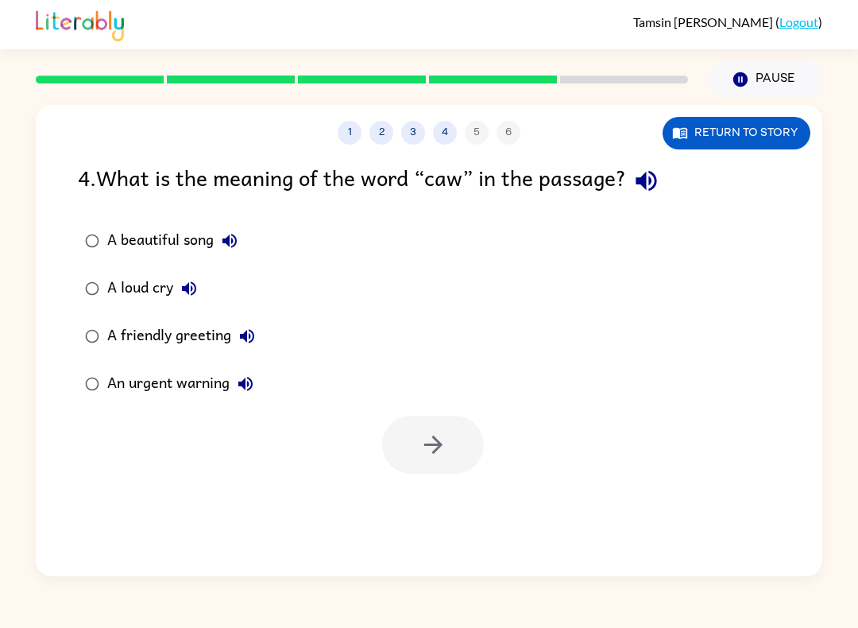
click at [773, 135] on button "Return to story" at bounding box center [737, 133] width 148 height 33
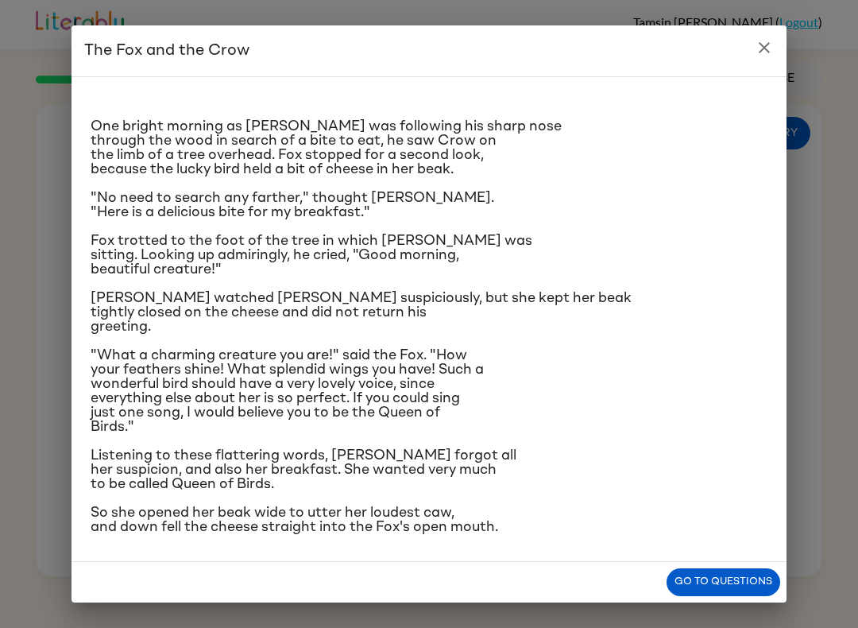
scroll to position [118, 0]
click at [702, 574] on button "Go to questions" at bounding box center [724, 582] width 114 height 28
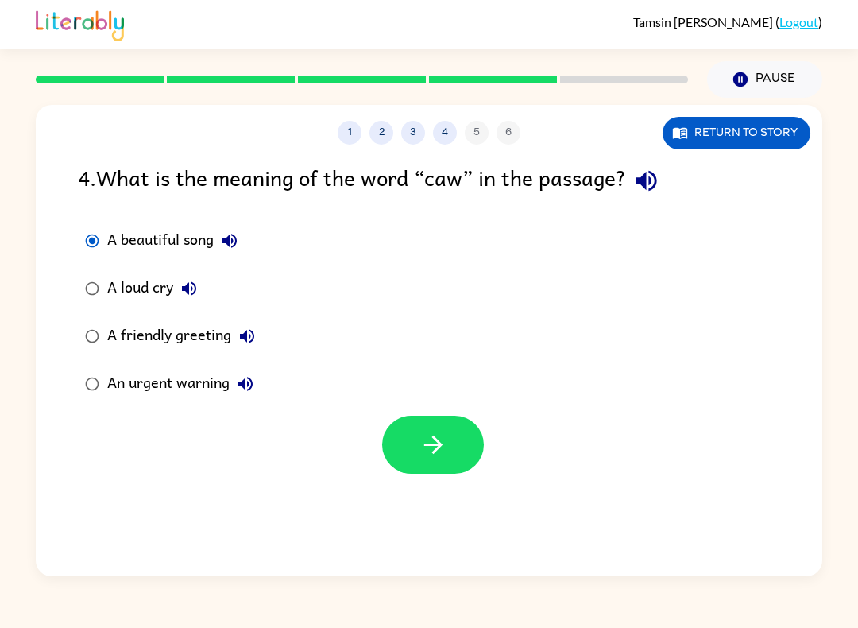
click at [435, 449] on icon "button" at bounding box center [434, 445] width 28 height 28
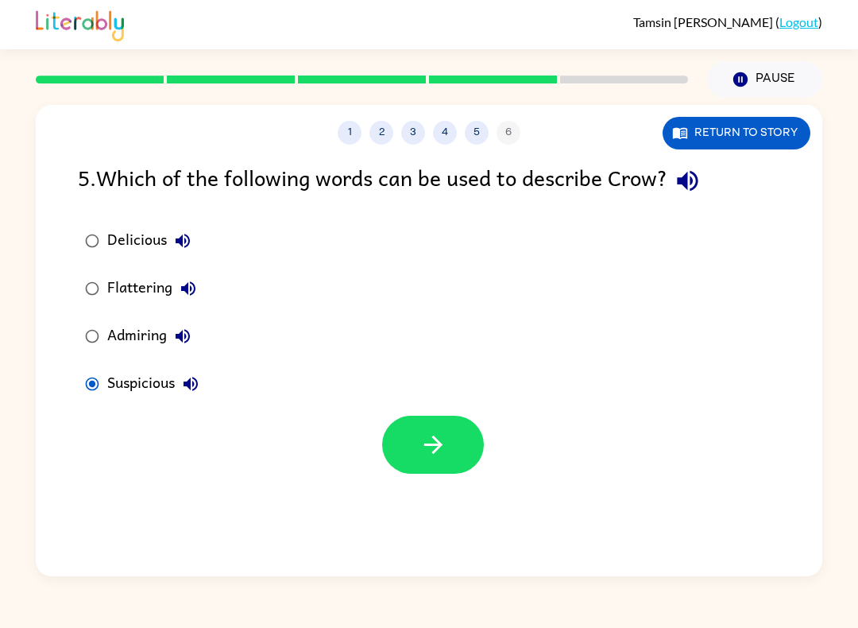
click at [458, 458] on button "button" at bounding box center [433, 445] width 102 height 58
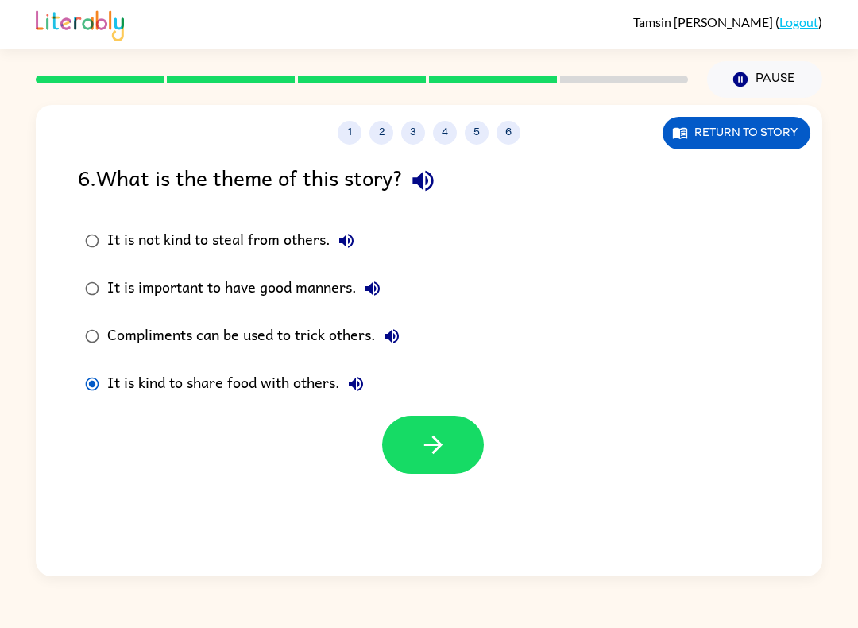
click at [442, 452] on icon "button" at bounding box center [434, 445] width 28 height 28
